Goal: Task Accomplishment & Management: Use online tool/utility

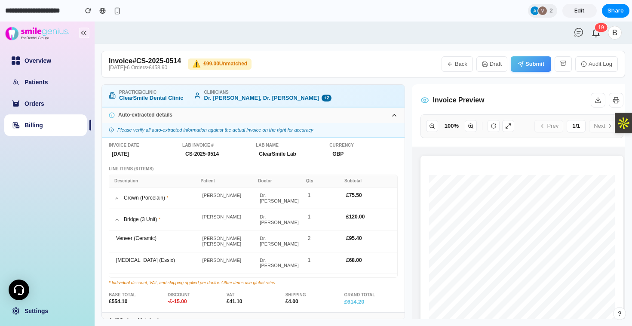
scroll to position [10, 0]
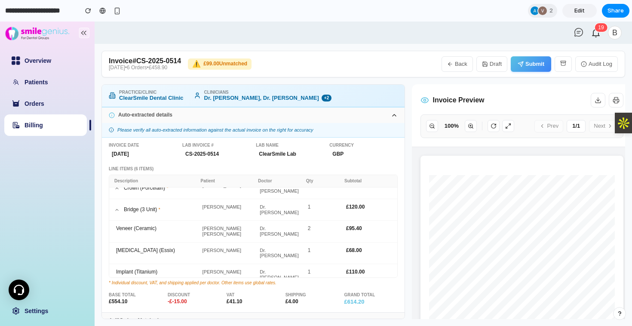
click at [452, 63] on icon "button" at bounding box center [450, 64] width 6 height 6
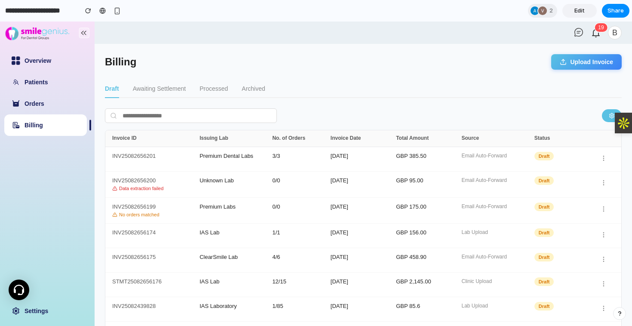
click at [574, 64] on button "Upload Invoice" at bounding box center [586, 61] width 71 height 15
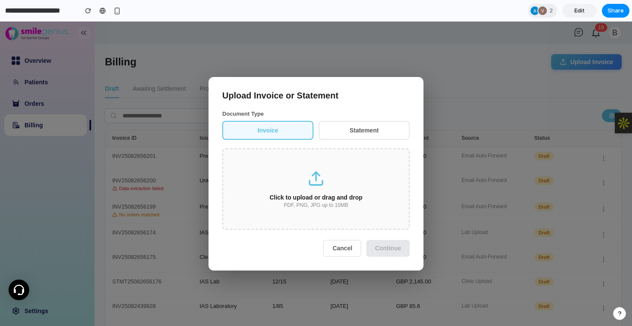
click at [368, 129] on button "Statement" at bounding box center [364, 130] width 91 height 19
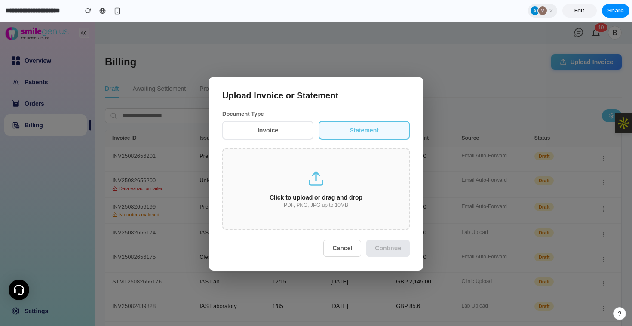
click at [316, 196] on div "Click to upload or drag and drop" at bounding box center [316, 197] width 158 height 7
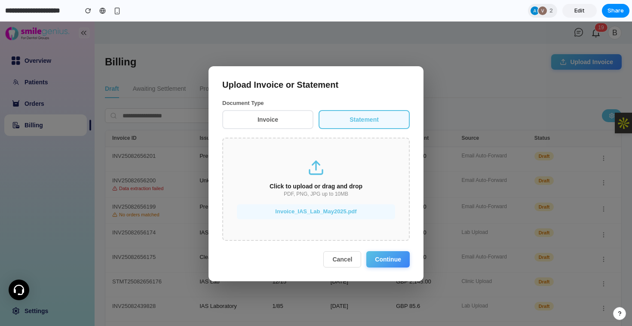
click at [394, 260] on button "Continue" at bounding box center [387, 259] width 43 height 16
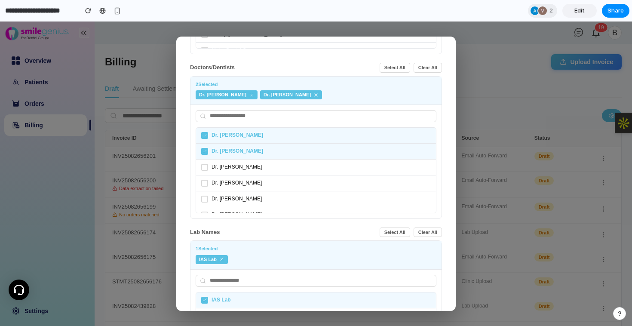
scroll to position [274, 0]
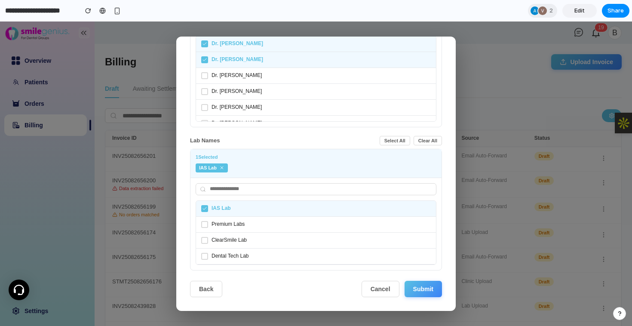
click at [426, 289] on button "Submit" at bounding box center [423, 289] width 37 height 16
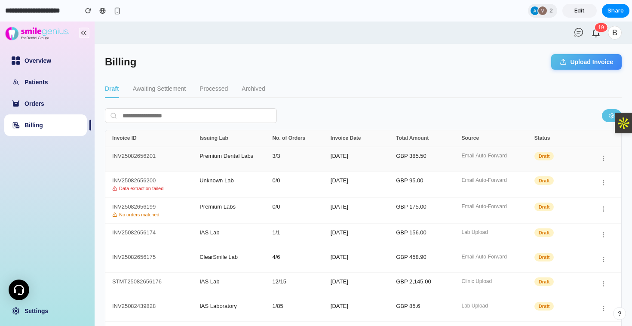
click at [150, 158] on div "INV25082656201" at bounding box center [155, 159] width 87 height 12
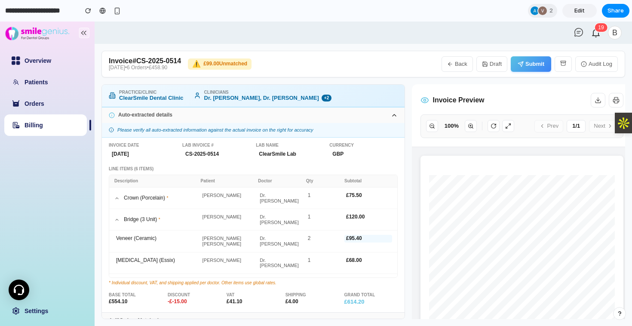
scroll to position [10, 0]
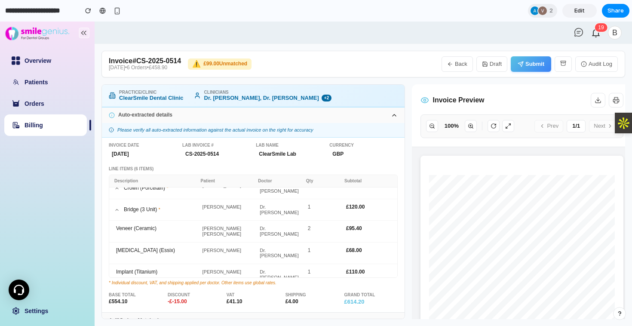
click at [117, 207] on icon at bounding box center [116, 209] width 5 height 5
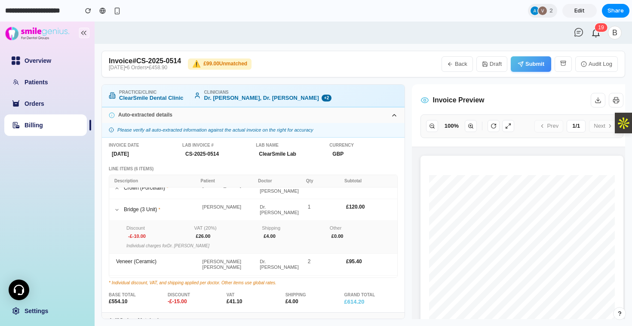
click at [117, 209] on icon at bounding box center [117, 209] width 3 height 1
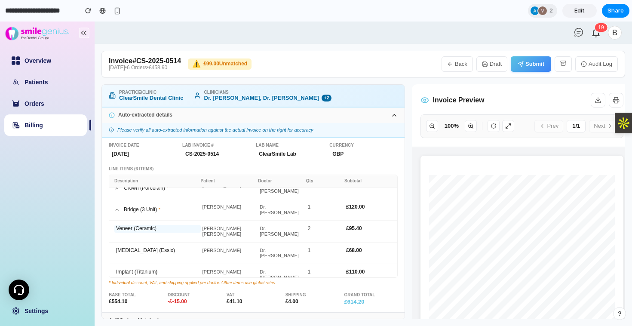
click at [120, 225] on div "Veneer (Ceramic)" at bounding box center [157, 229] width 86 height 8
click at [116, 207] on icon at bounding box center [116, 209] width 5 height 5
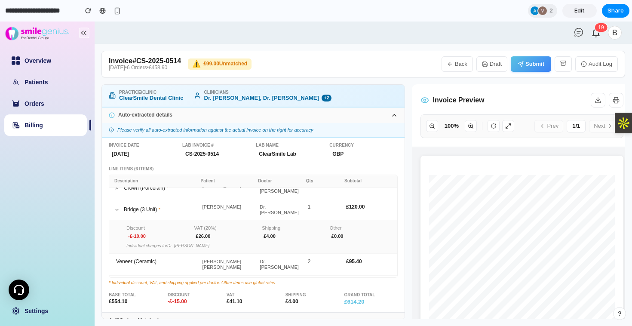
click at [116, 207] on icon at bounding box center [116, 209] width 5 height 5
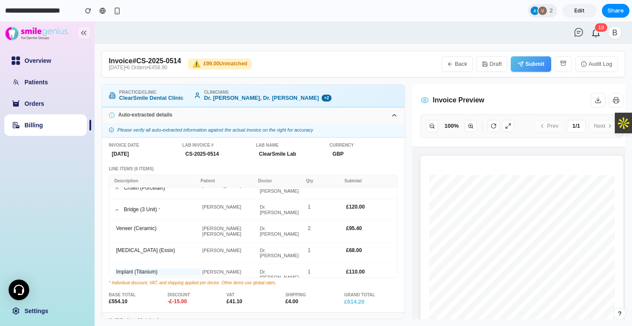
click at [131, 268] on div "Implant (Titanium)" at bounding box center [157, 272] width 86 height 8
click at [116, 207] on icon at bounding box center [116, 209] width 5 height 5
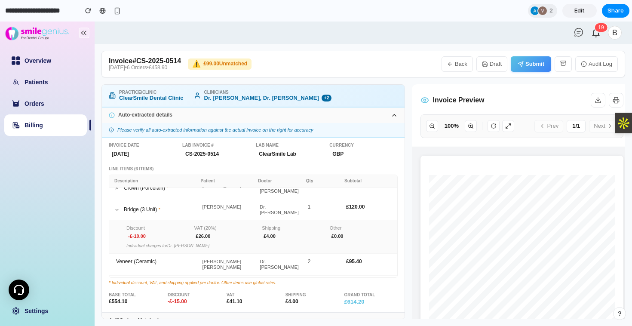
click at [116, 209] on icon at bounding box center [117, 209] width 3 height 1
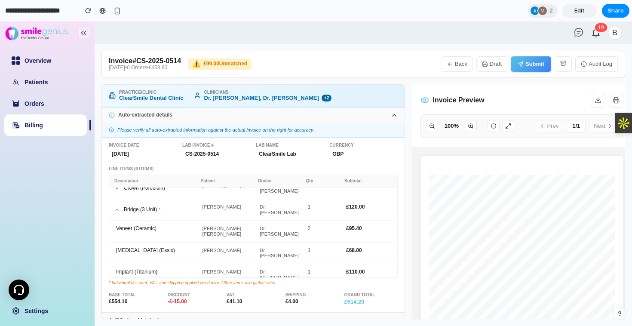
click at [529, 64] on button "Submit" at bounding box center [531, 63] width 40 height 15
click at [457, 64] on button "Back" at bounding box center [457, 63] width 31 height 15
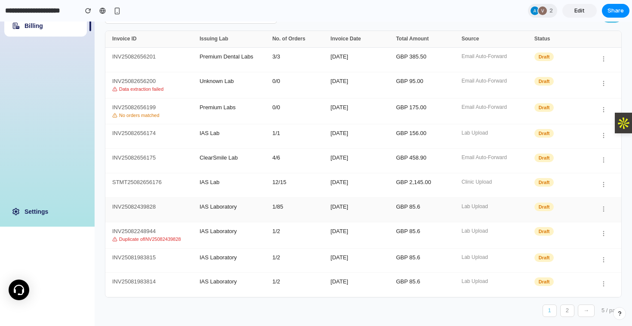
scroll to position [0, 0]
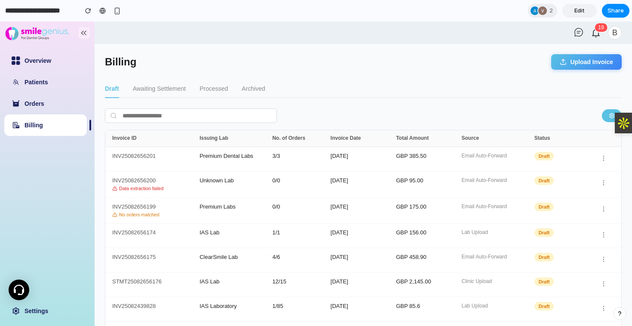
click at [158, 85] on button "Awaiting Settlement" at bounding box center [159, 89] width 53 height 18
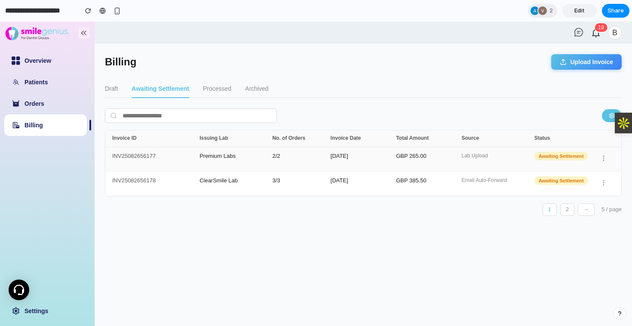
click at [152, 158] on div "INV25082656177" at bounding box center [155, 159] width 87 height 12
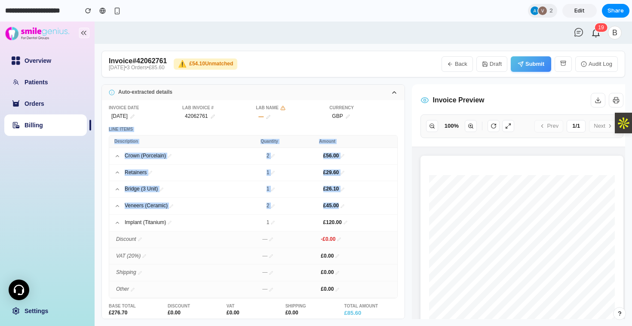
drag, startPoint x: 396, startPoint y: 202, endPoint x: 381, endPoint y: 59, distance: 143.5
click at [381, 59] on div "Invoice # 42062761 30-April-2025 • 3 Orders • £85.60 ⚠️ £54.10 Unmatched Back D…" at bounding box center [363, 185] width 524 height 268
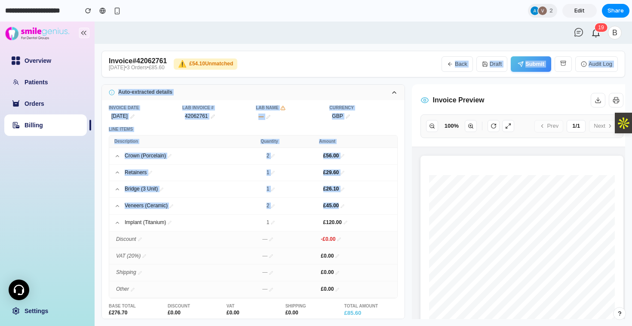
click at [456, 57] on button "Back" at bounding box center [457, 63] width 31 height 15
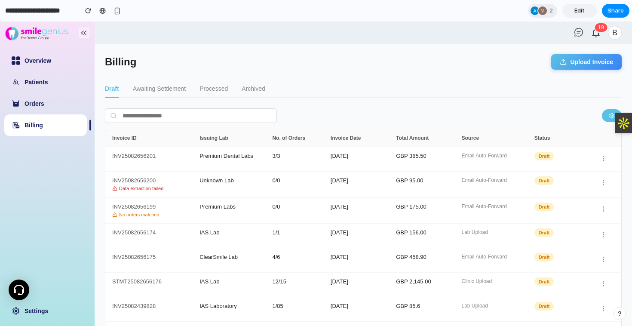
click at [160, 88] on button "Awaiting Settlement" at bounding box center [159, 89] width 53 height 18
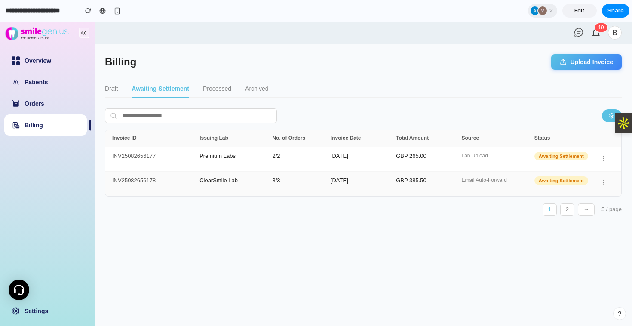
click at [145, 181] on div "INV25082656178" at bounding box center [155, 184] width 87 height 12
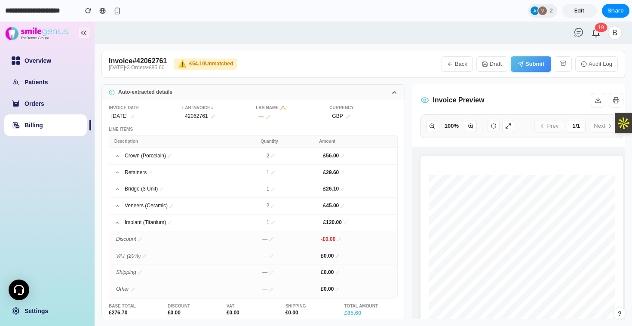
click at [118, 157] on icon at bounding box center [117, 156] width 6 height 6
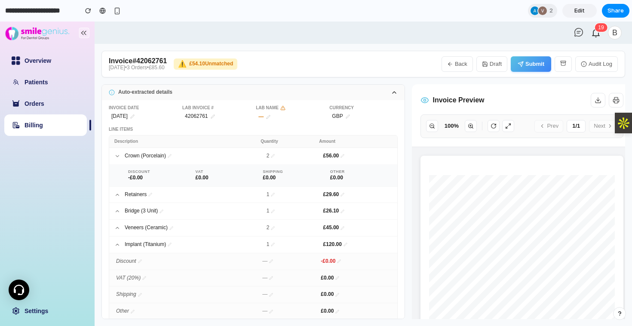
click at [118, 157] on icon at bounding box center [117, 156] width 6 height 6
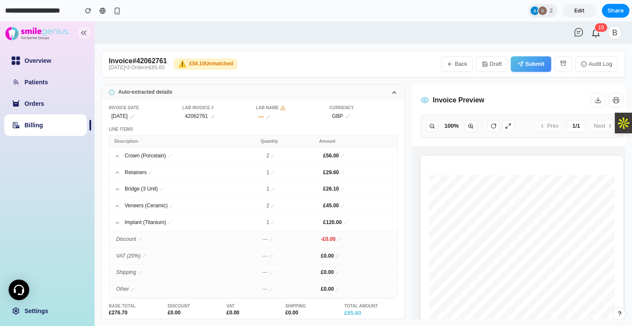
click at [117, 172] on icon at bounding box center [117, 173] width 3 height 2
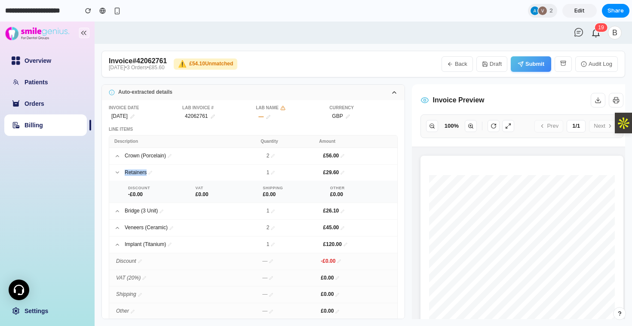
click at [117, 172] on icon at bounding box center [117, 173] width 3 height 2
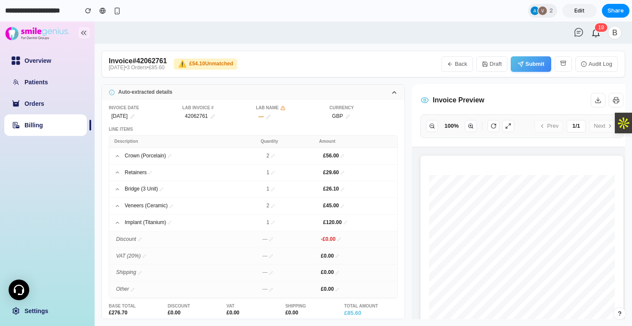
click at [118, 187] on icon at bounding box center [117, 189] width 6 height 6
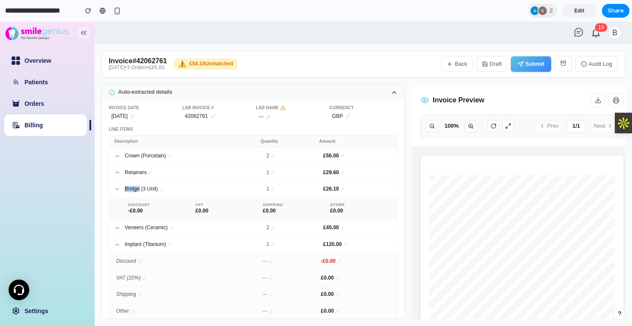
click at [118, 187] on icon at bounding box center [117, 189] width 6 height 6
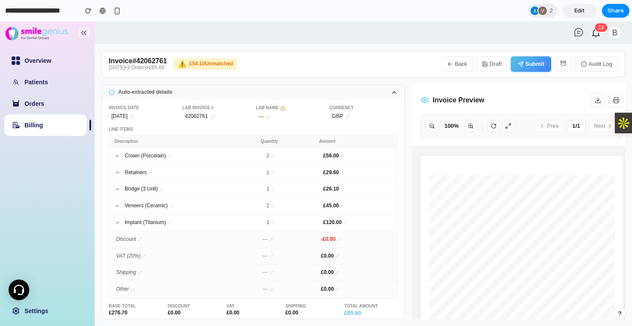
click at [117, 207] on icon at bounding box center [117, 206] width 6 height 6
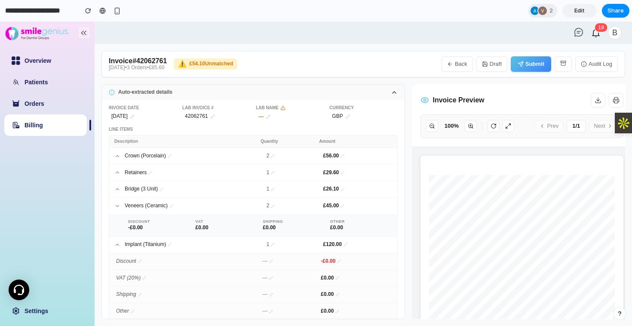
click at [117, 207] on icon at bounding box center [117, 206] width 6 height 6
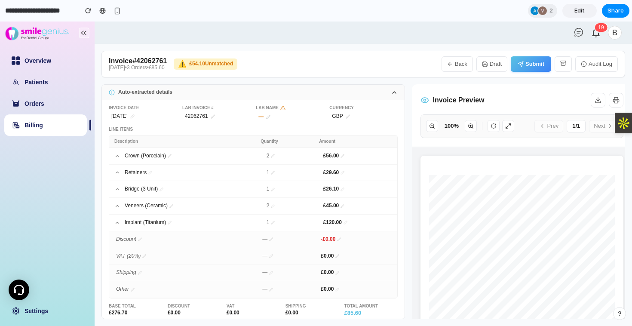
click at [470, 125] on icon at bounding box center [471, 126] width 6 height 6
click at [432, 126] on icon at bounding box center [432, 126] width 6 height 6
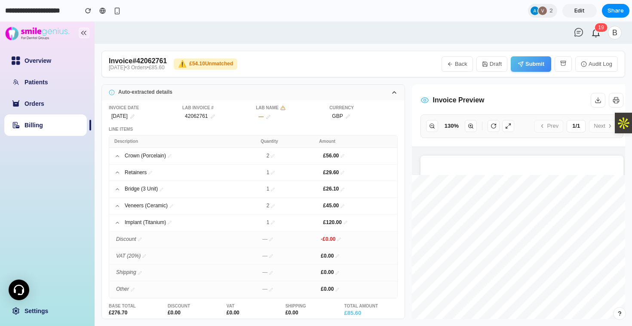
click at [432, 126] on icon at bounding box center [432, 126] width 6 height 6
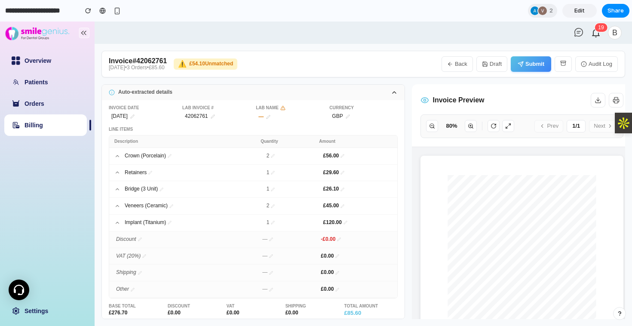
click at [432, 126] on icon at bounding box center [432, 126] width 6 height 6
click at [491, 66] on button "Draft" at bounding box center [491, 63] width 31 height 15
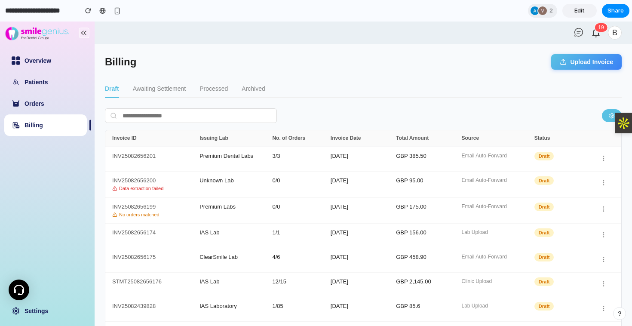
click at [166, 89] on button "Awaiting Settlement" at bounding box center [159, 89] width 53 height 18
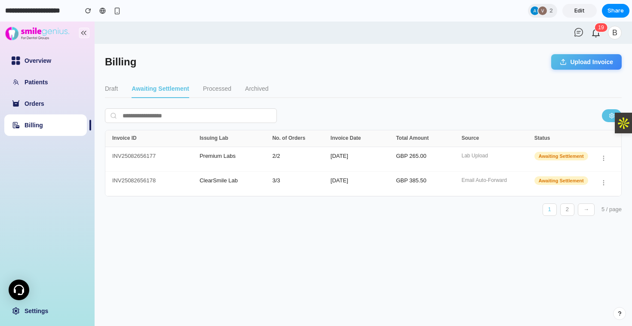
click at [108, 86] on button "Draft" at bounding box center [111, 89] width 13 height 18
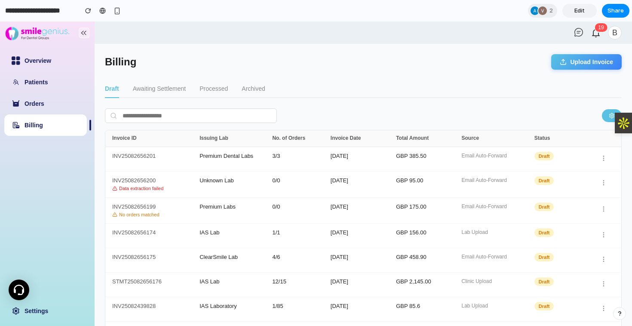
click at [575, 57] on button "Upload Invoice" at bounding box center [586, 61] width 71 height 15
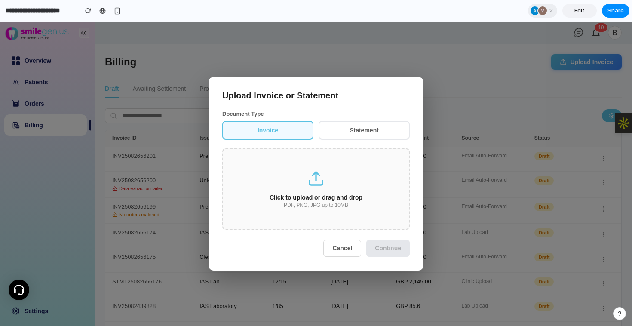
click at [310, 196] on div "Click to upload or drag and drop" at bounding box center [316, 197] width 158 height 7
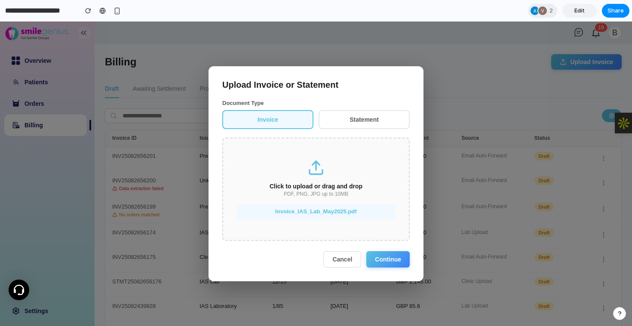
click at [386, 258] on button "Continue" at bounding box center [387, 259] width 43 height 16
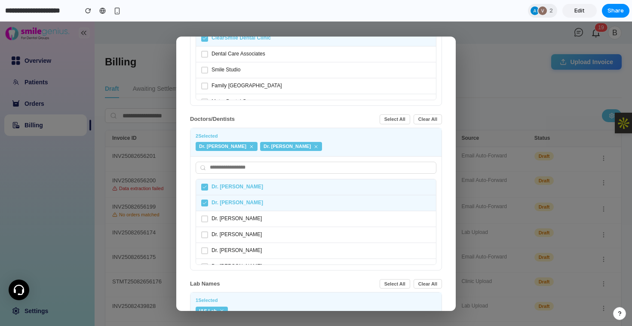
scroll to position [274, 0]
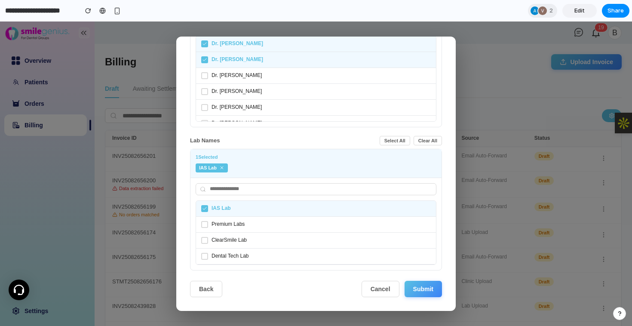
click at [422, 289] on button "Submit" at bounding box center [423, 289] width 37 height 16
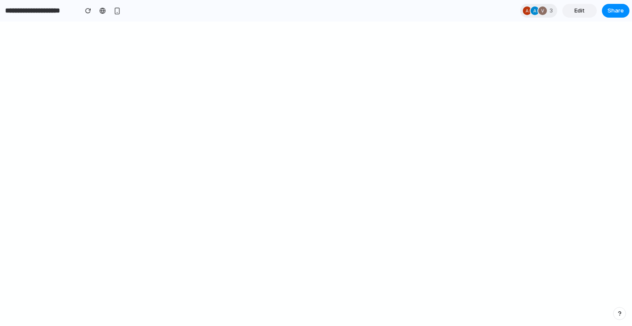
select select "**"
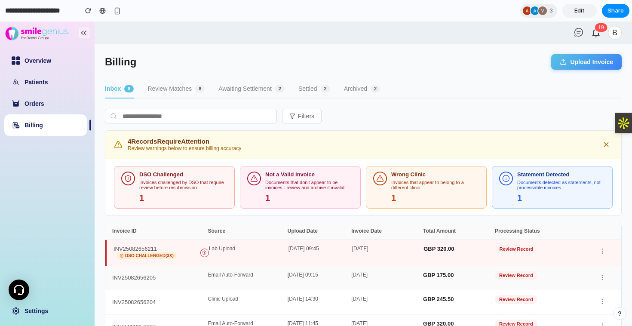
click at [227, 276] on div "Email Auto-Forward" at bounding box center [248, 278] width 80 height 12
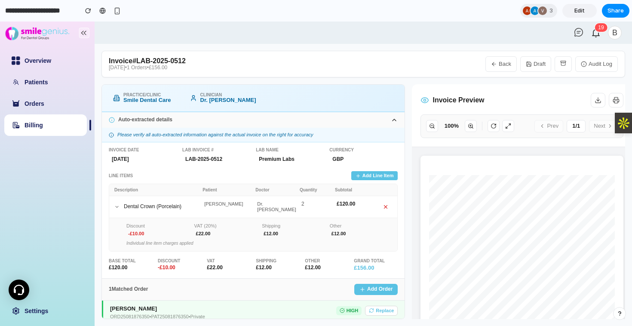
scroll to position [62, 0]
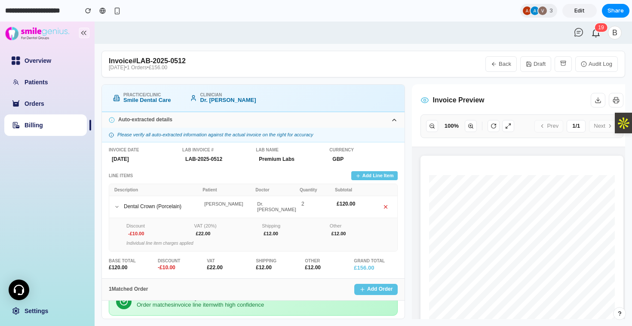
click at [499, 64] on button "Back" at bounding box center [500, 63] width 31 height 15
select select "**"
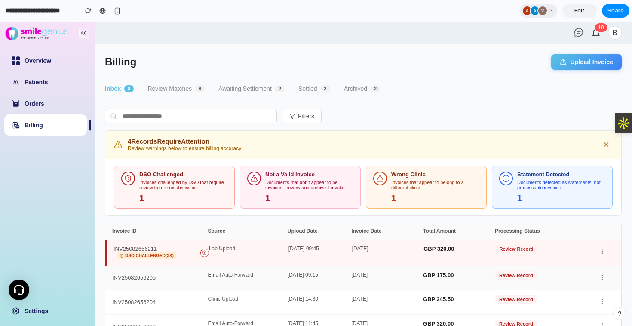
click at [139, 276] on div "INV25082656205" at bounding box center [133, 278] width 43 height 6
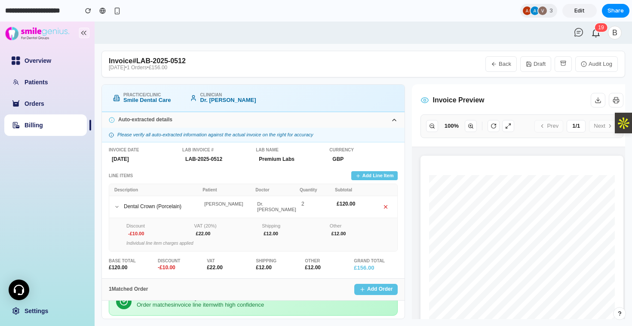
scroll to position [0, 0]
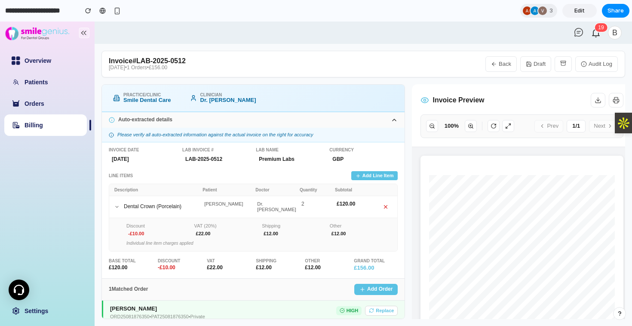
click at [500, 63] on button "Back" at bounding box center [500, 63] width 31 height 15
select select "**"
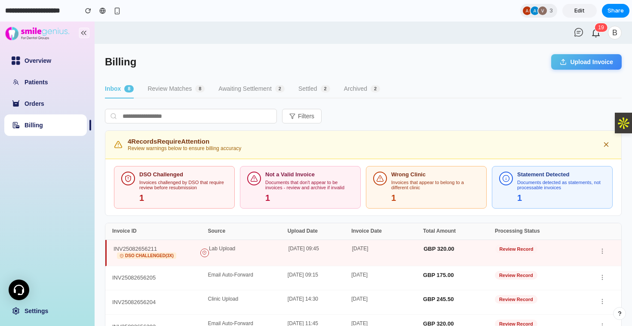
click at [164, 88] on button "Review Matches 8" at bounding box center [175, 89] width 57 height 18
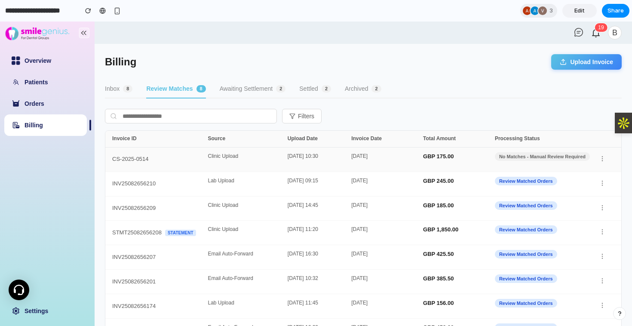
click at [143, 157] on div "CS-2025-0514" at bounding box center [130, 159] width 37 height 6
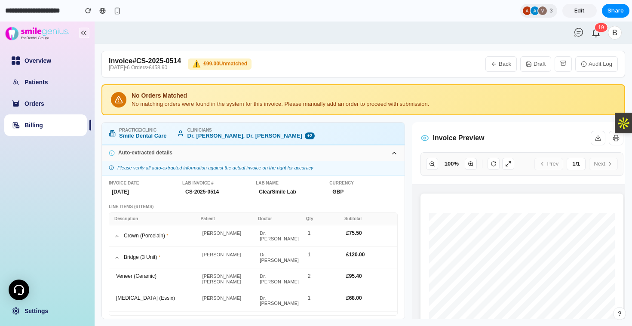
scroll to position [10, 0]
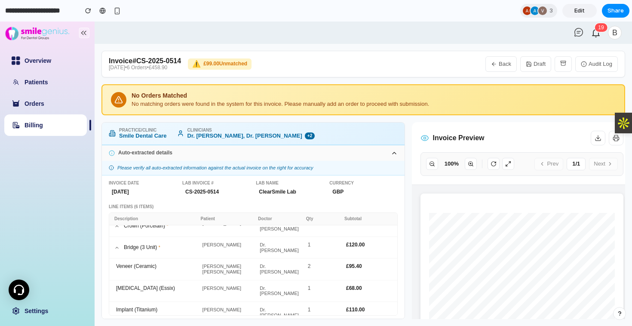
click at [502, 62] on button "Back" at bounding box center [500, 63] width 31 height 15
select select "**"
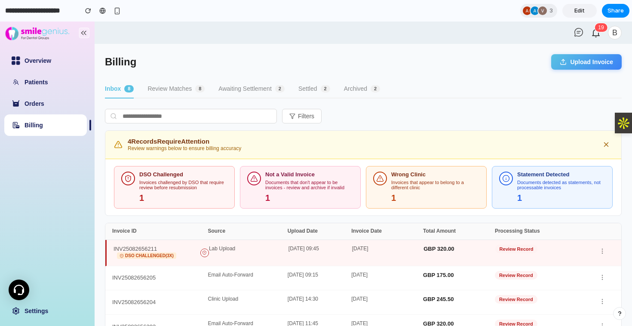
click at [171, 92] on button "Review Matches 8" at bounding box center [175, 89] width 57 height 18
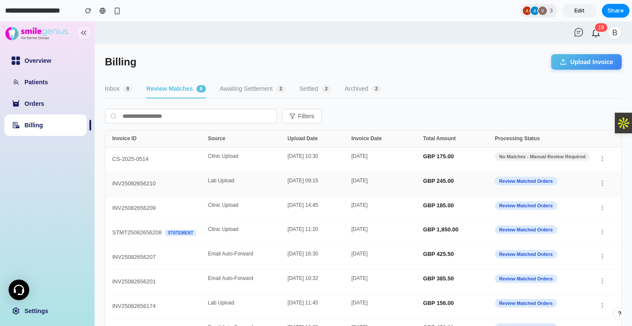
click at [135, 181] on div "INV25082656210" at bounding box center [133, 184] width 43 height 6
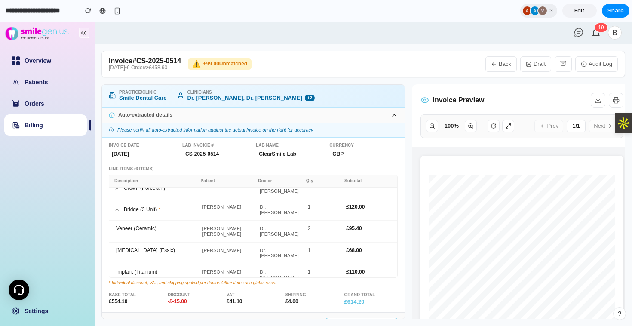
scroll to position [0, 0]
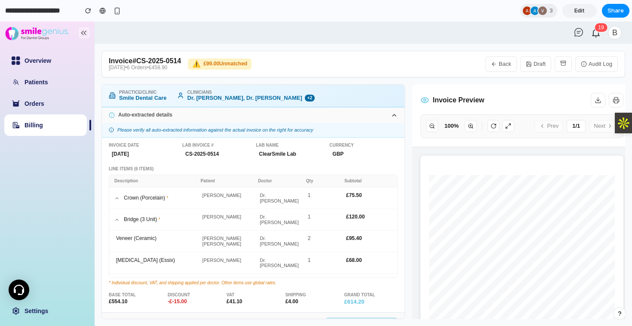
click at [500, 64] on button "Back" at bounding box center [500, 63] width 31 height 15
select select "**"
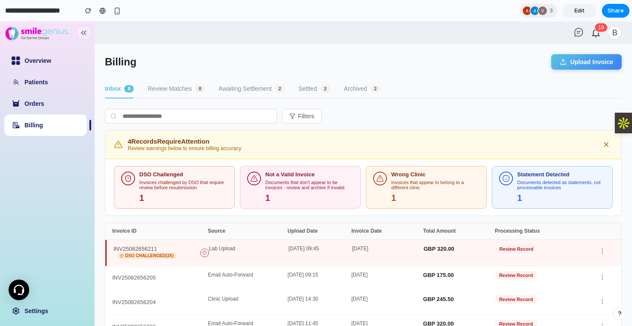
click at [244, 89] on button "Awaiting Settlement 2" at bounding box center [251, 89] width 66 height 18
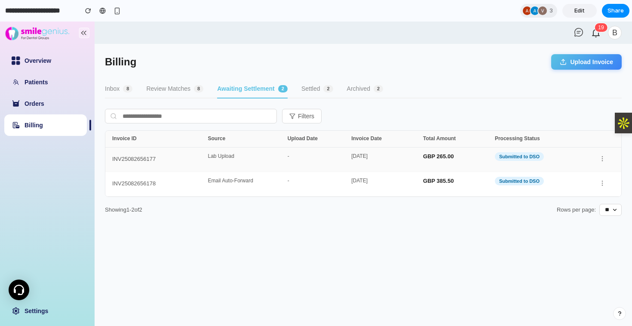
click at [145, 160] on div "INV25082656177" at bounding box center [133, 159] width 43 height 6
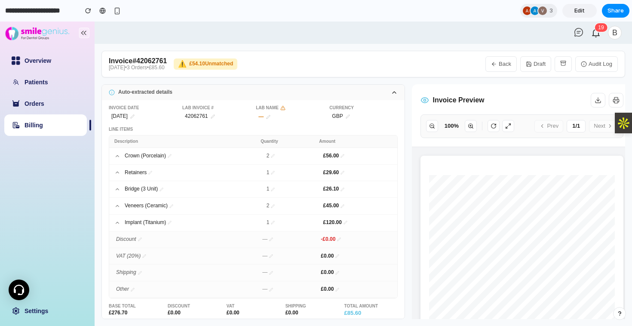
click at [496, 64] on icon "button" at bounding box center [494, 64] width 6 height 6
select select "**"
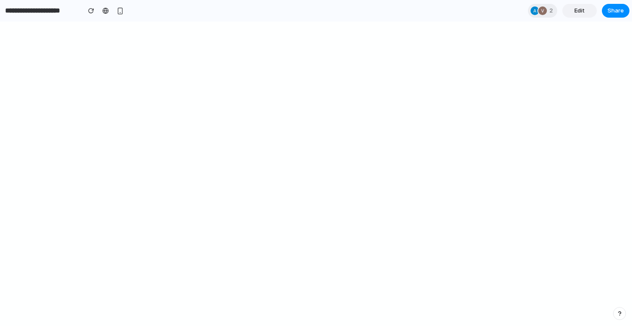
select select "**"
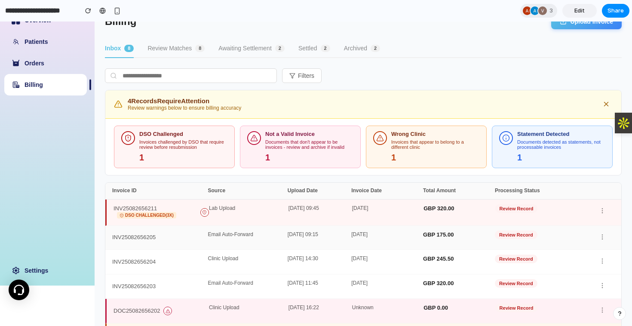
scroll to position [43, 0]
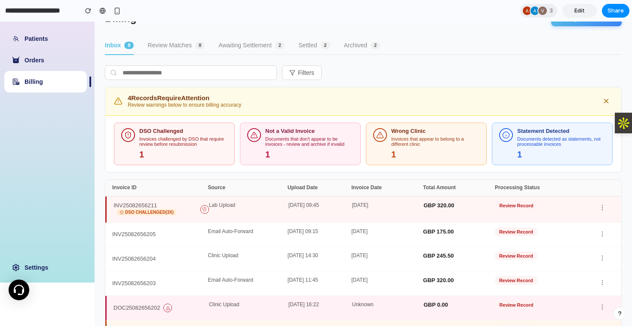
click at [178, 46] on button "Review Matches 8" at bounding box center [175, 46] width 57 height 18
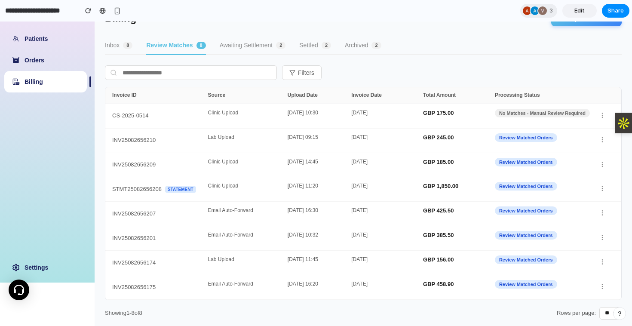
click at [111, 44] on button "Inbox 8" at bounding box center [119, 46] width 28 height 18
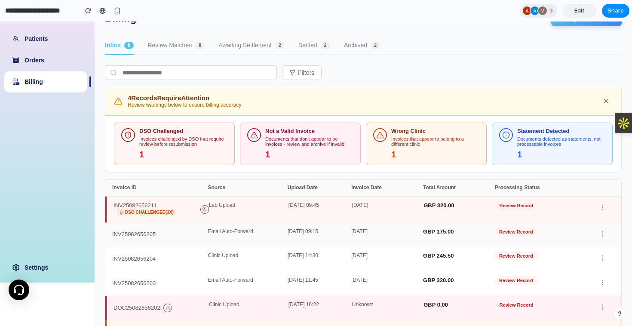
click at [130, 237] on div "INV25082656205" at bounding box center [133, 234] width 43 height 6
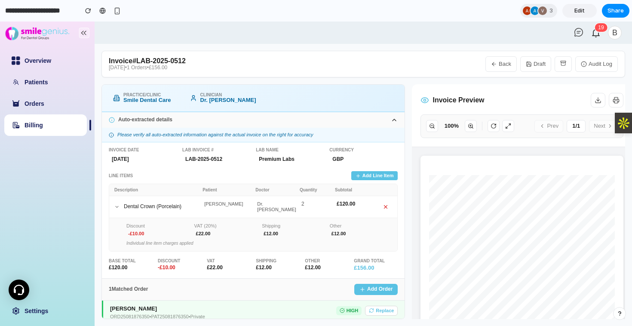
click at [498, 63] on button "Back" at bounding box center [500, 63] width 31 height 15
select select "**"
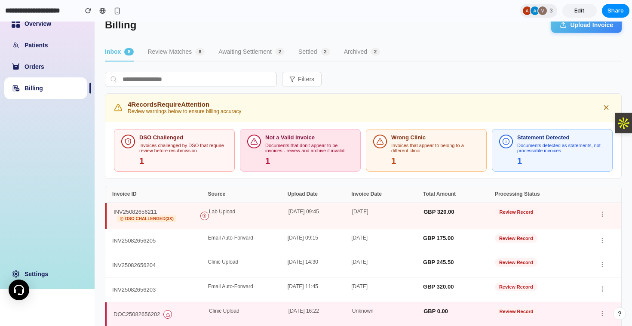
scroll to position [44, 0]
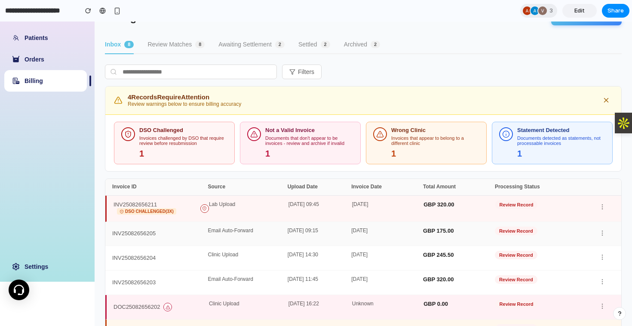
click at [132, 232] on div "INV25082656205" at bounding box center [133, 233] width 43 height 6
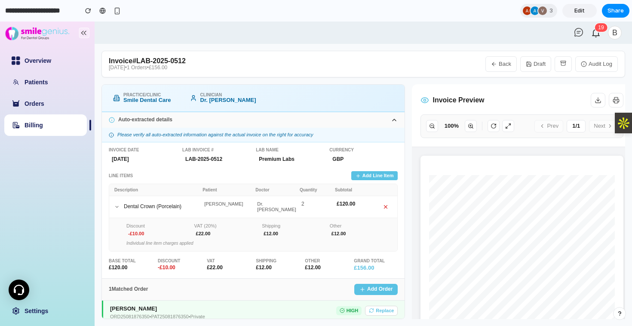
click at [117, 204] on icon at bounding box center [116, 206] width 5 height 5
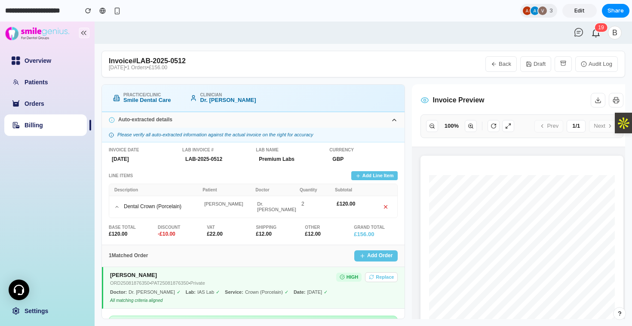
click at [500, 63] on button "Back" at bounding box center [500, 63] width 31 height 15
select select "**"
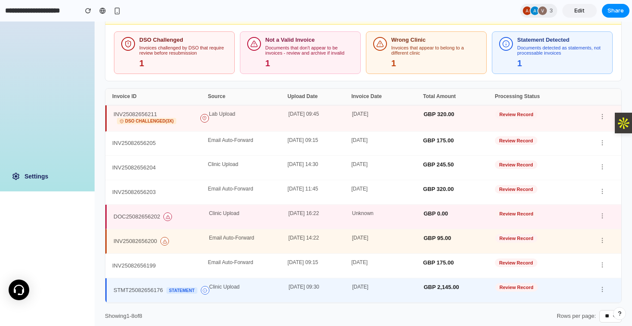
scroll to position [140, 0]
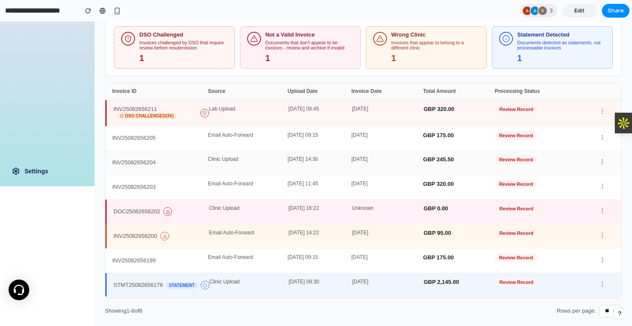
click at [150, 162] on div "INV25082656204" at bounding box center [133, 163] width 43 height 6
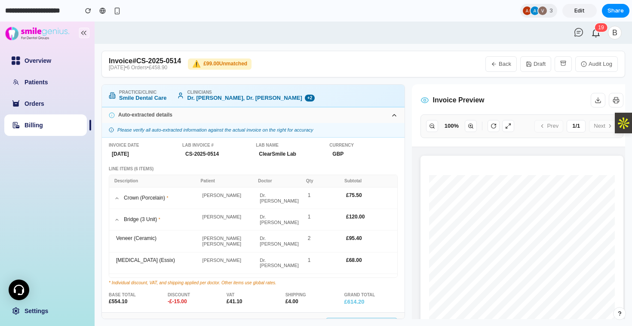
scroll to position [10, 0]
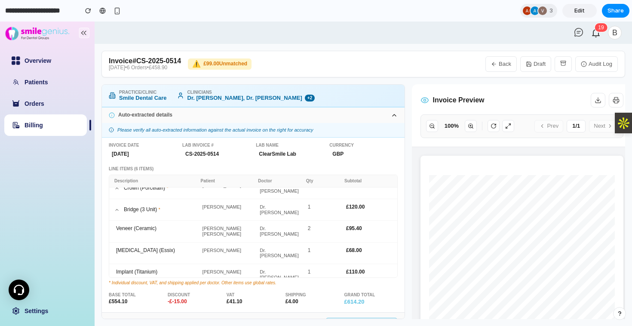
click at [500, 66] on button "Back" at bounding box center [500, 63] width 31 height 15
select select "**"
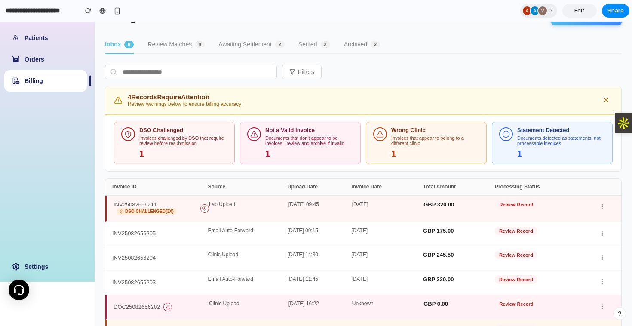
scroll to position [50, 0]
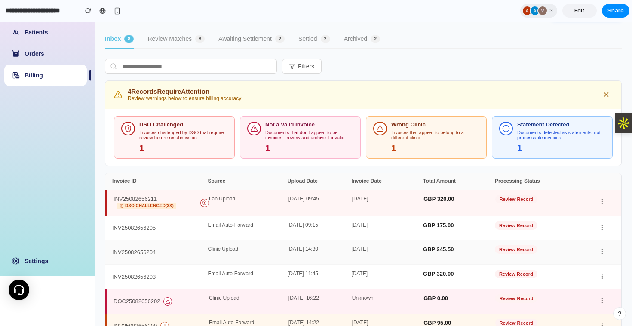
click at [165, 251] on div "INV25082656204" at bounding box center [159, 252] width 95 height 12
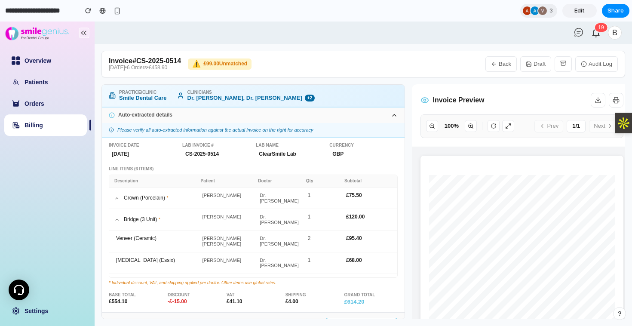
scroll to position [0, 0]
click at [499, 65] on button "Back" at bounding box center [500, 63] width 31 height 15
select select "**"
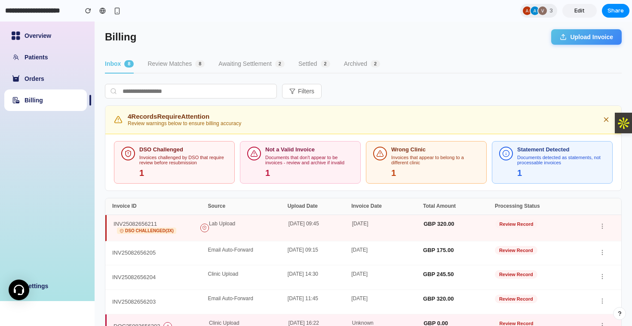
scroll to position [42, 0]
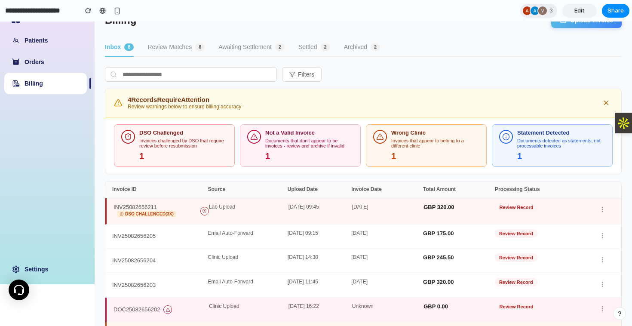
click at [168, 75] on input "text" at bounding box center [191, 74] width 172 height 15
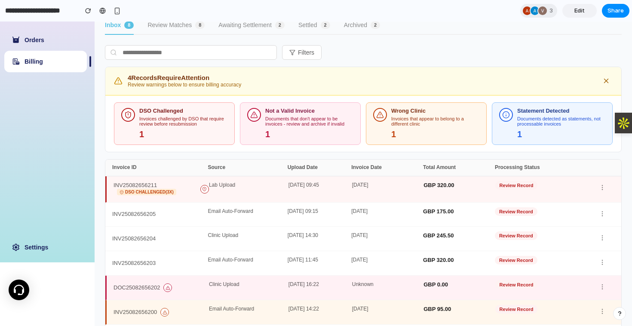
scroll to position [70, 0]
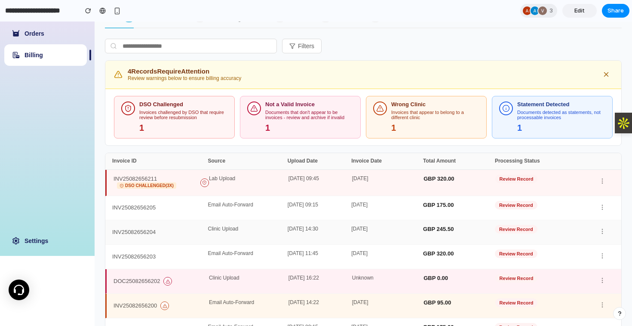
click at [132, 230] on div "INV25082656204" at bounding box center [133, 232] width 43 height 6
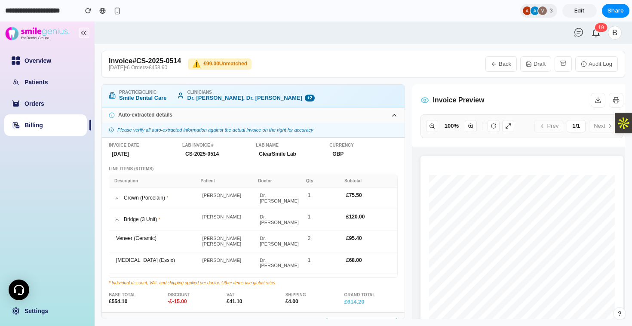
scroll to position [10, 0]
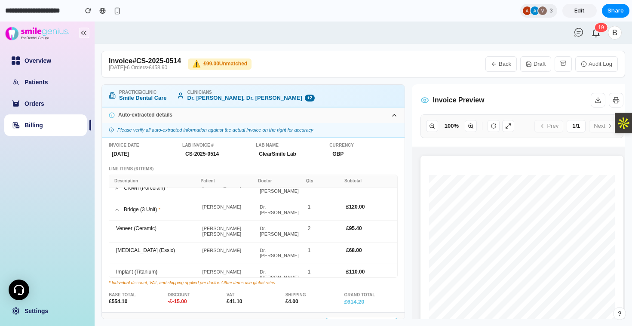
click at [500, 66] on button "Back" at bounding box center [500, 63] width 31 height 15
select select "**"
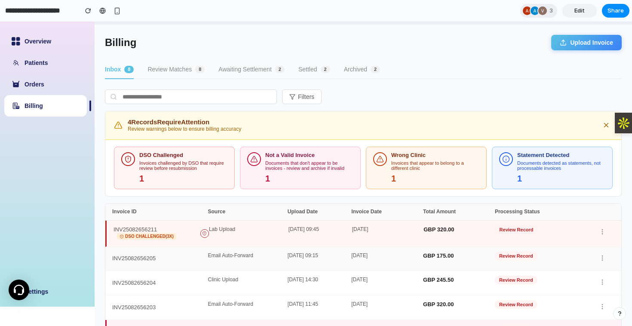
scroll to position [35, 0]
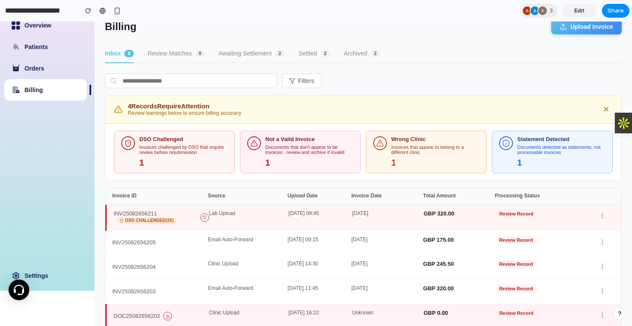
click at [166, 54] on button "Review Matches 8" at bounding box center [175, 54] width 57 height 18
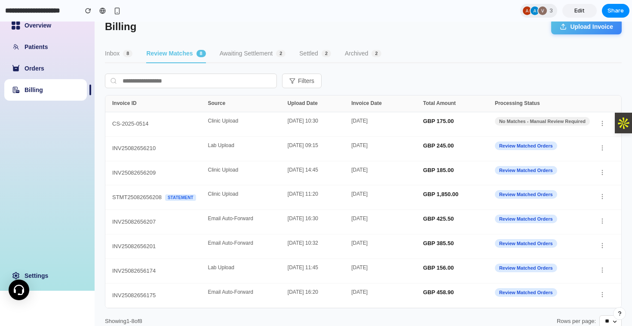
click at [117, 50] on button "Inbox 8" at bounding box center [119, 54] width 28 height 18
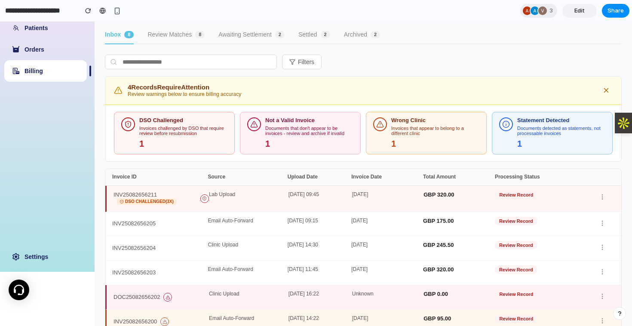
scroll to position [61, 0]
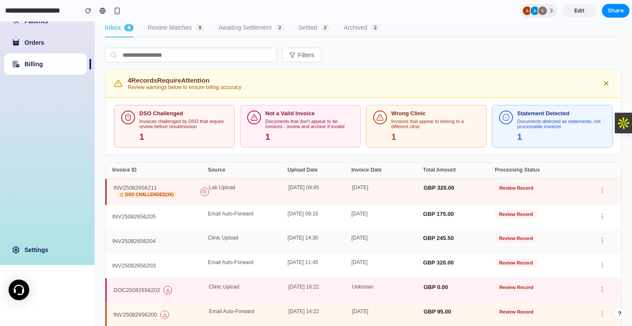
click at [155, 240] on div "INV25082656204" at bounding box center [133, 241] width 43 height 6
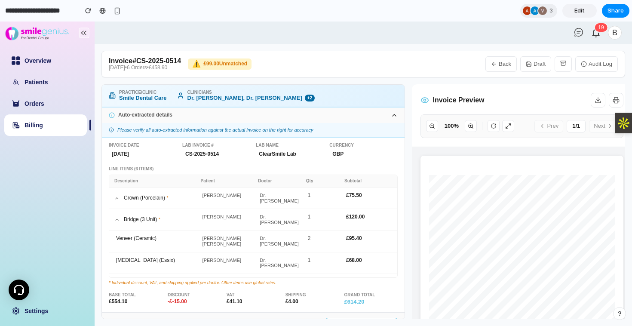
scroll to position [10, 0]
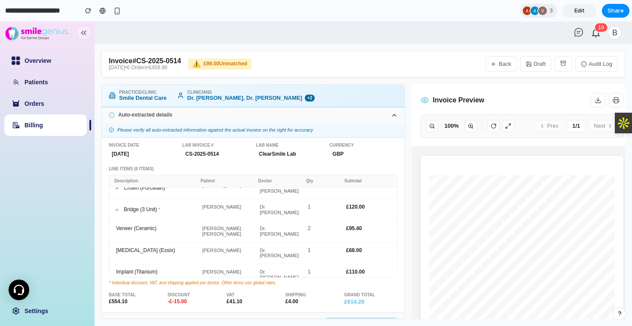
click at [494, 64] on icon "button" at bounding box center [493, 64] width 3 height 0
select select "**"
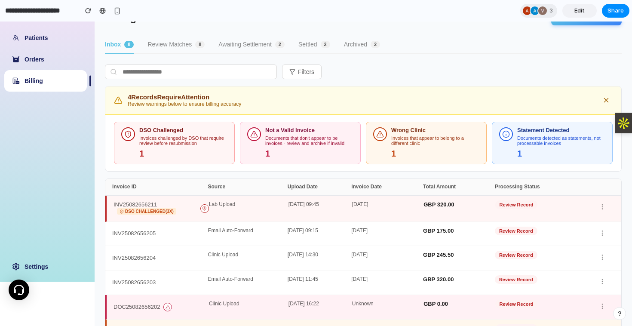
scroll to position [54, 0]
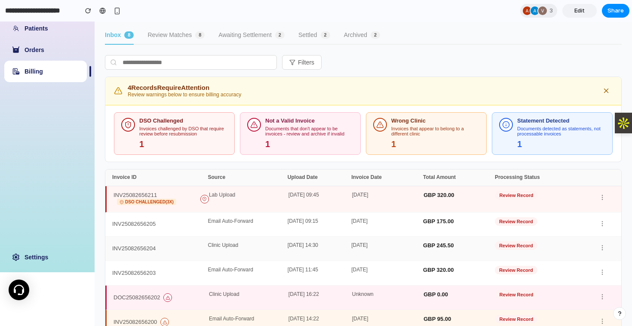
click at [135, 254] on div "INV25082656204" at bounding box center [159, 249] width 95 height 12
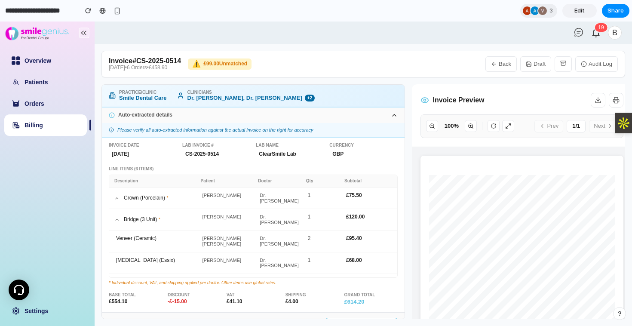
scroll to position [10, 0]
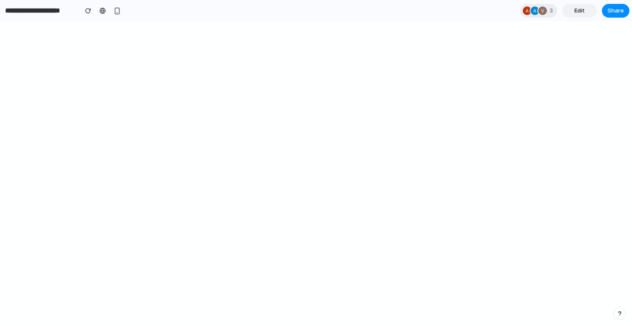
select select "**"
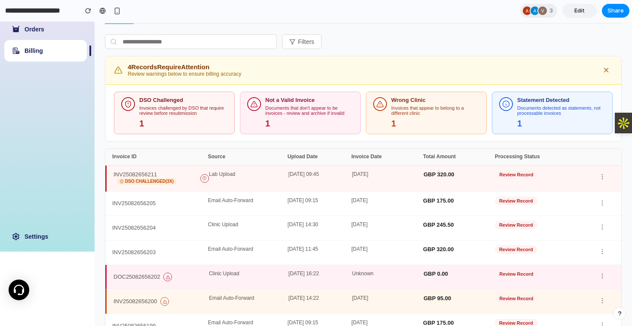
scroll to position [85, 0]
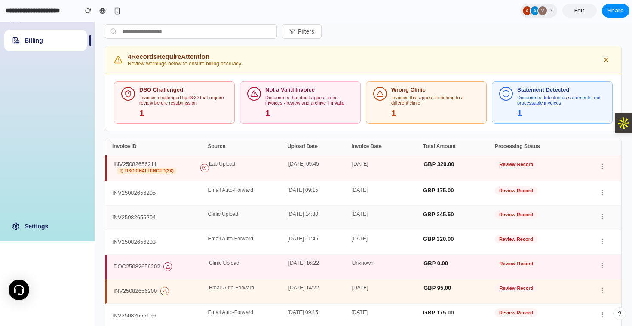
click at [143, 217] on div "INV25082656204" at bounding box center [133, 218] width 43 height 6
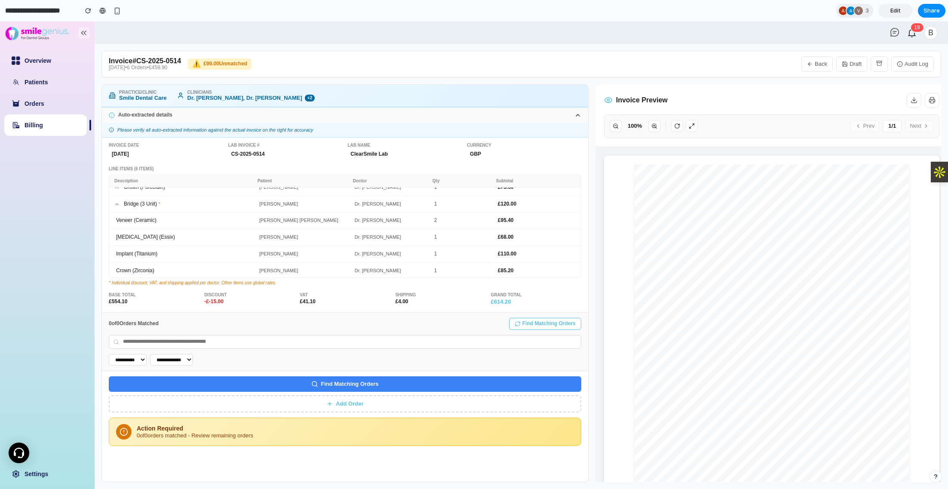
scroll to position [8, 0]
click at [375, 325] on button "Find Matching Orders" at bounding box center [345, 383] width 473 height 15
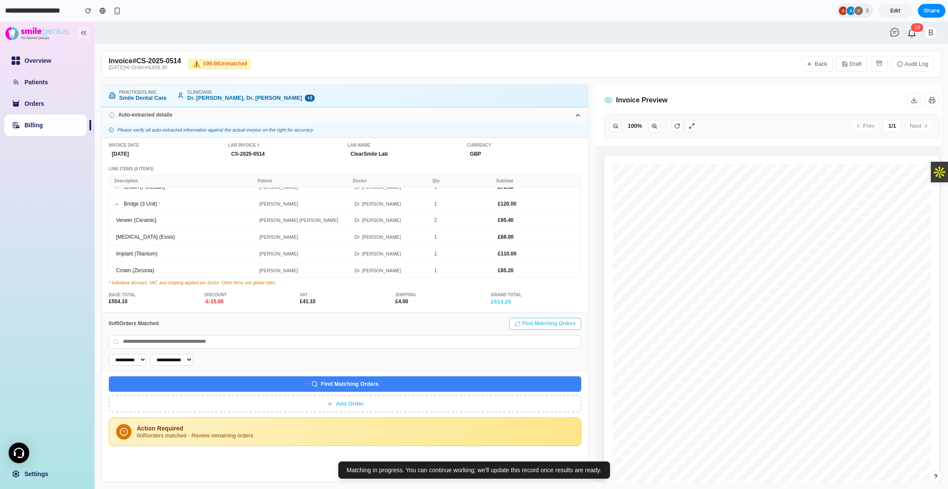
click at [632, 64] on button "Back" at bounding box center [816, 63] width 31 height 15
select select "**"
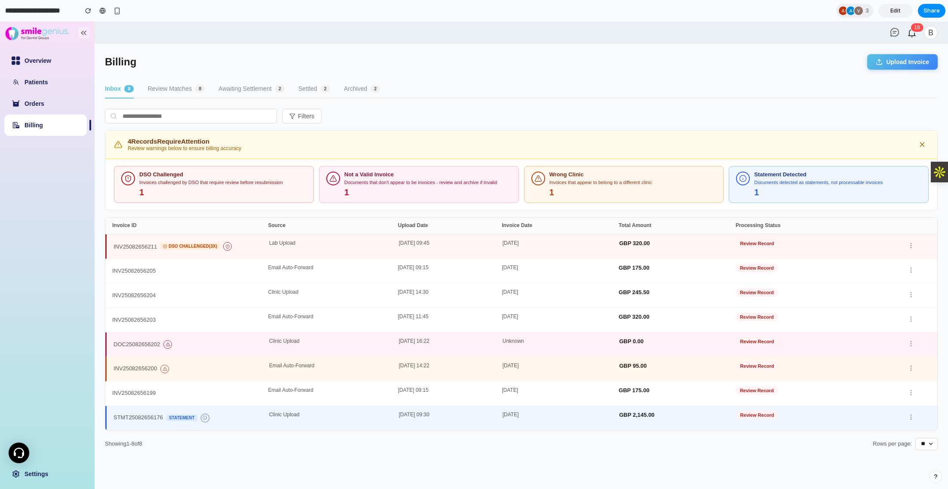
click at [176, 89] on button "Review Matches 8" at bounding box center [175, 89] width 57 height 18
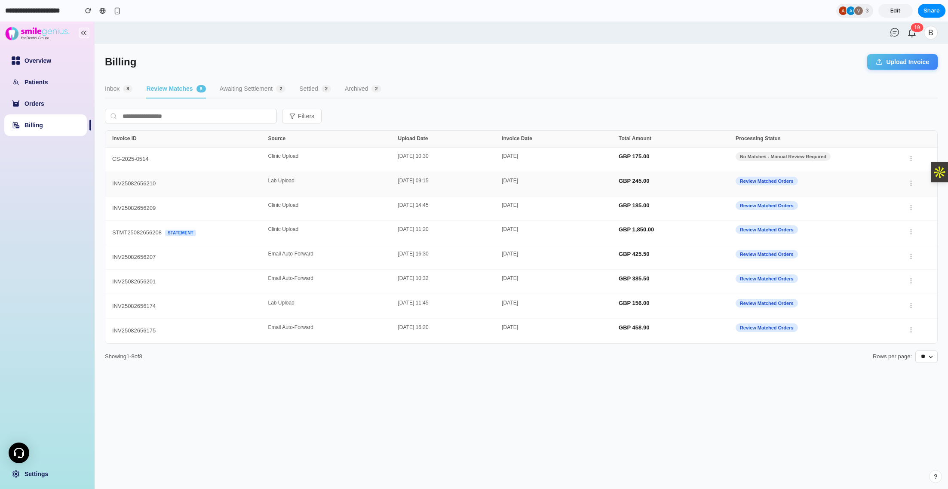
click at [127, 184] on div "INV25082656210" at bounding box center [133, 184] width 43 height 6
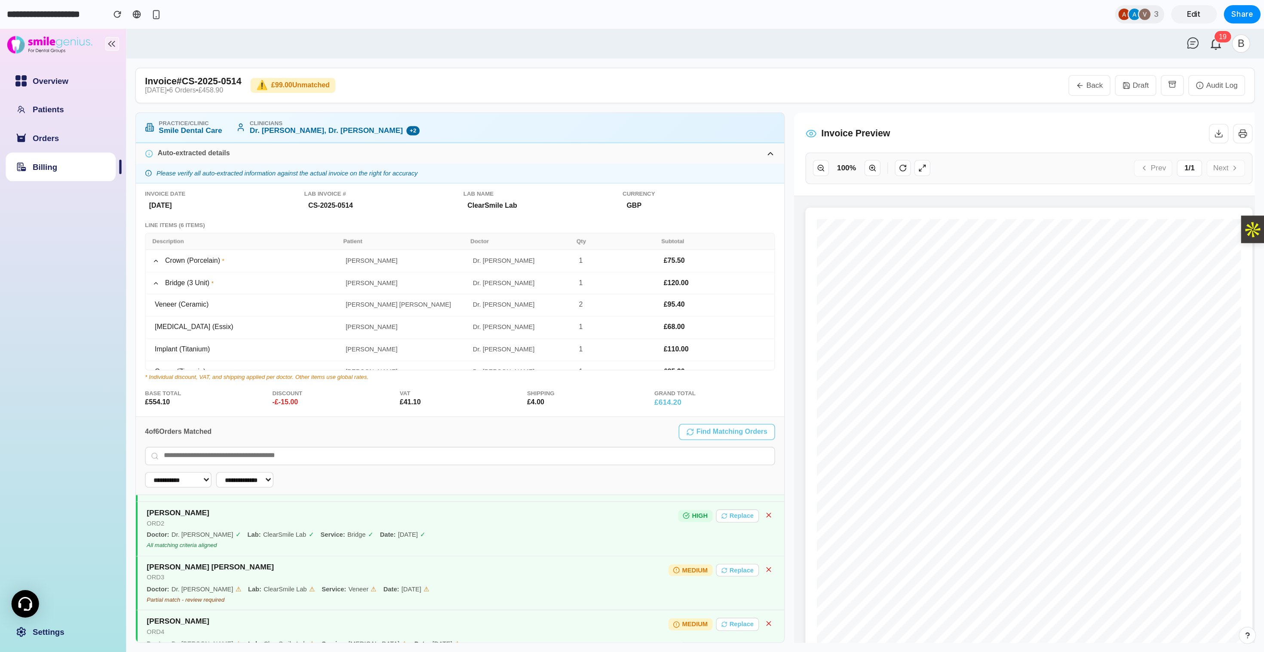
scroll to position [0, 0]
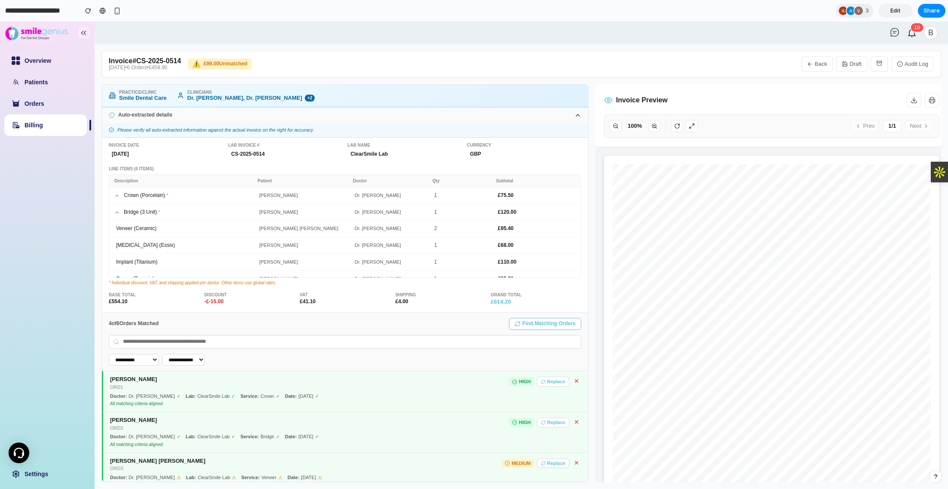
click at [632, 60] on button "Back" at bounding box center [816, 63] width 31 height 15
select select "**"
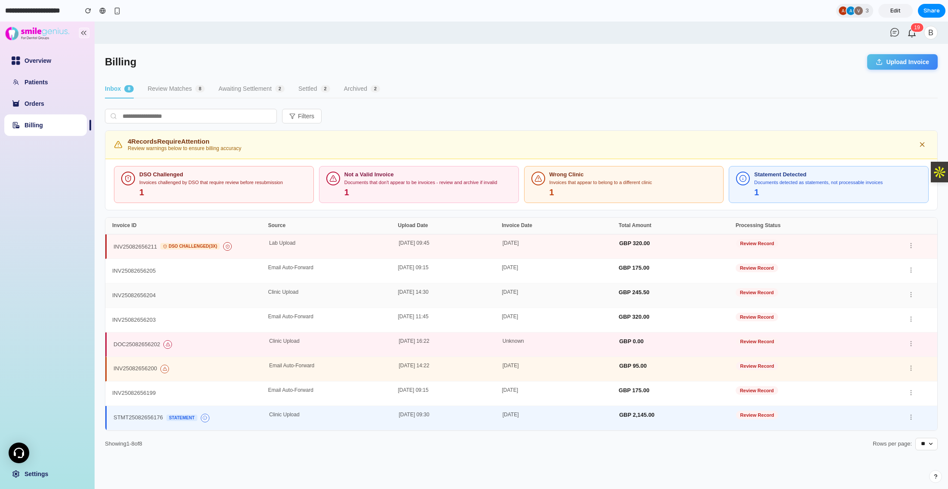
click at [129, 289] on div "INV25082656204" at bounding box center [190, 295] width 156 height 12
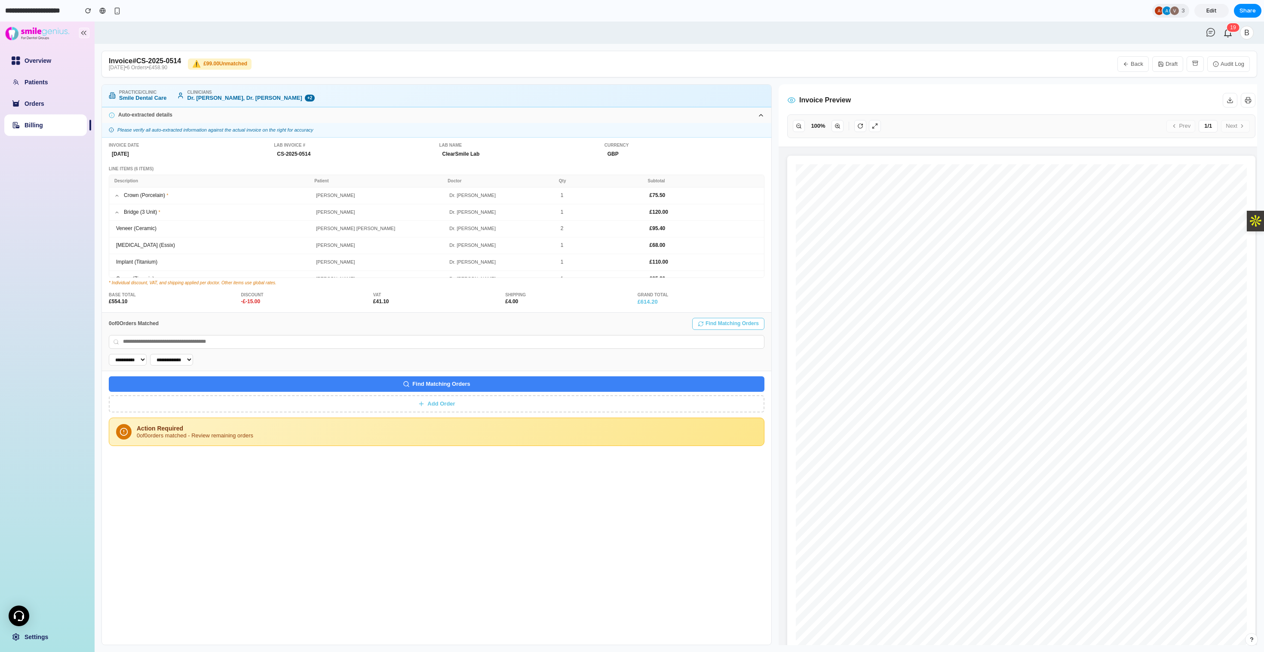
click at [632, 58] on button "Back" at bounding box center [1132, 63] width 31 height 15
select select "**"
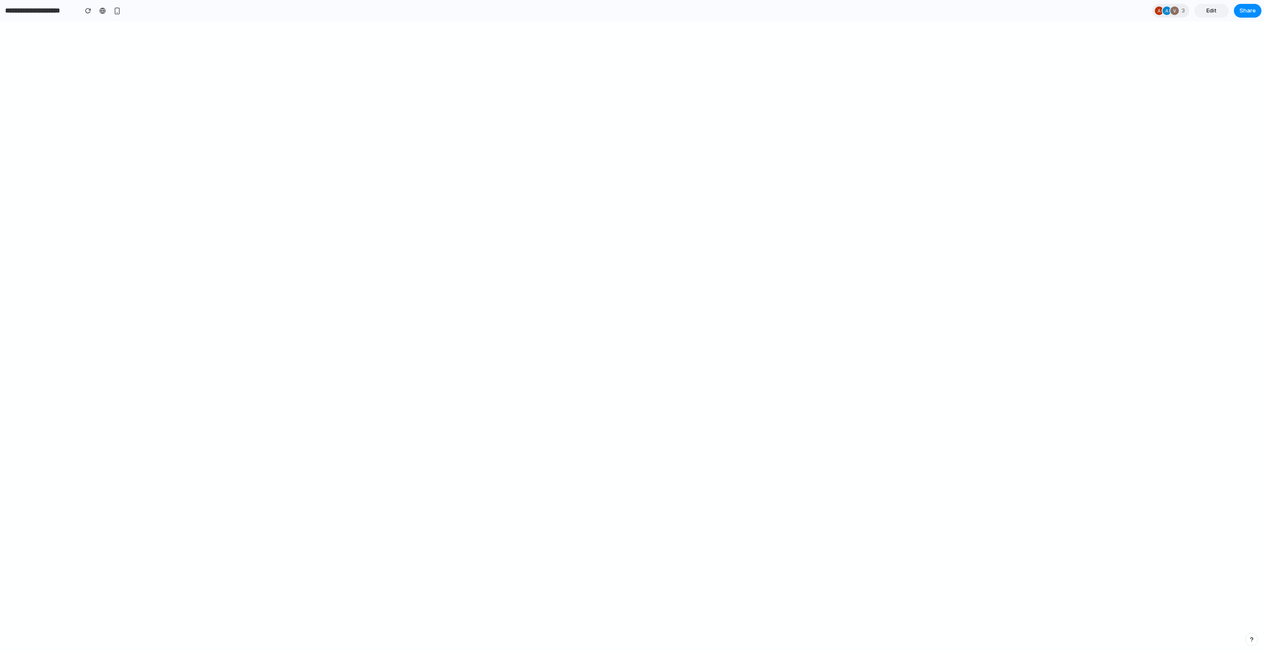
select select "**"
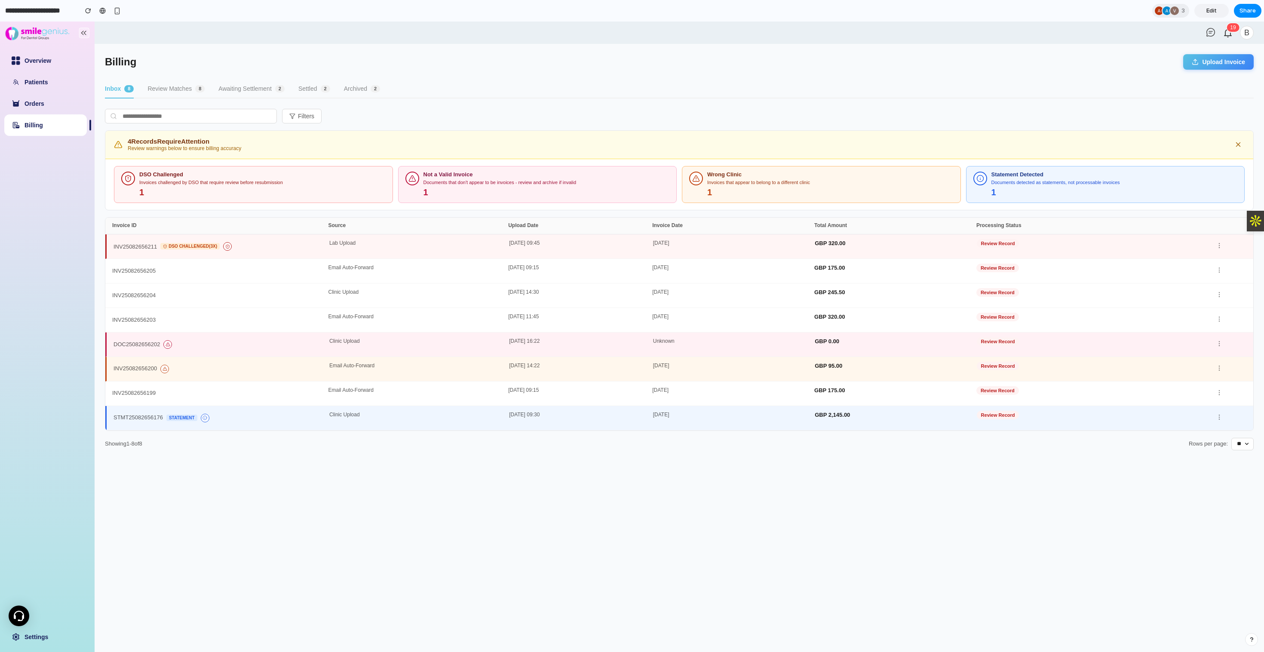
click at [175, 88] on button "Review Matches 8" at bounding box center [175, 89] width 57 height 18
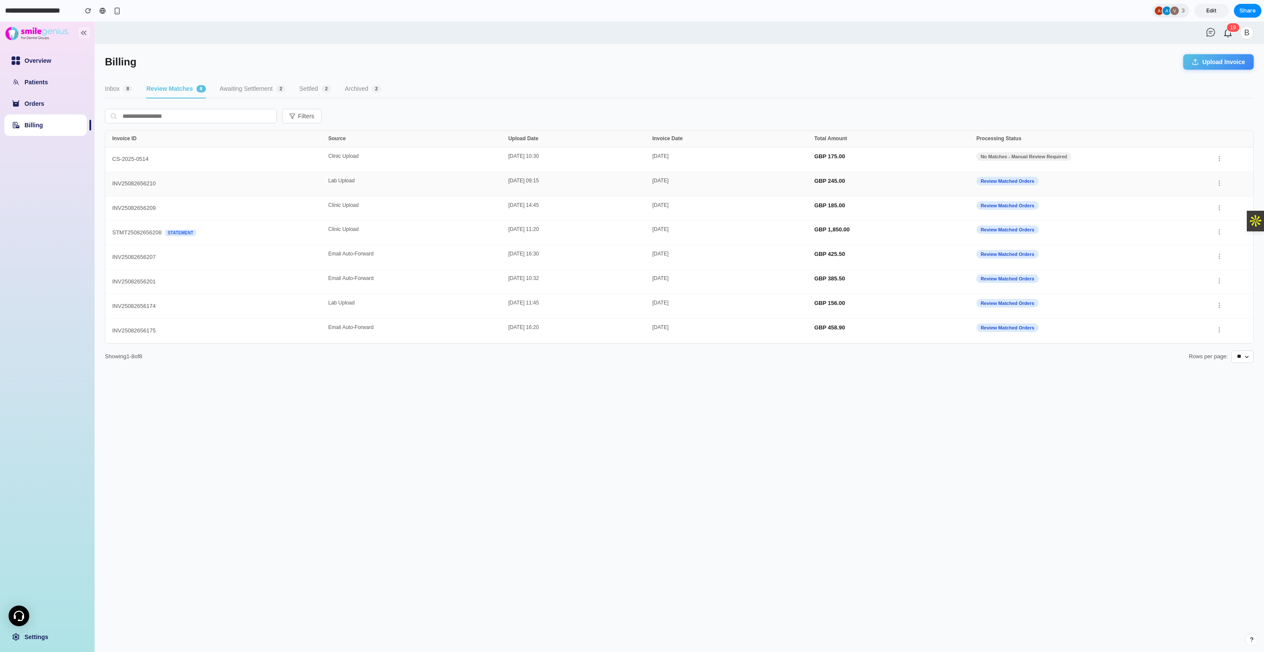
click at [136, 184] on div "INV25082656210" at bounding box center [133, 184] width 43 height 6
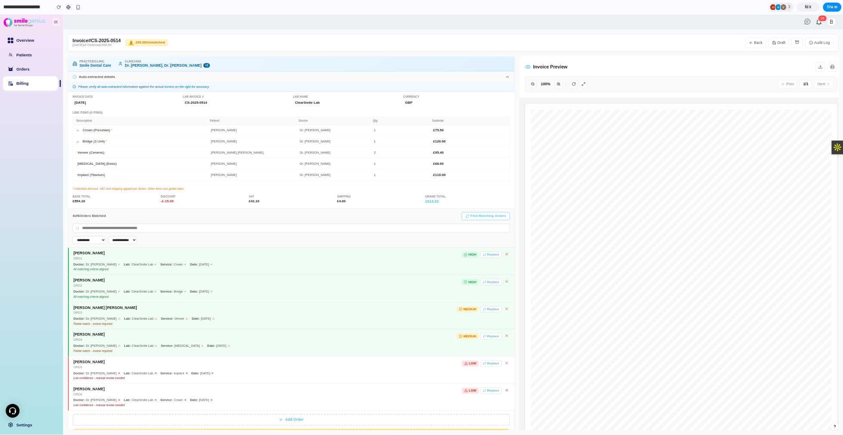
scroll to position [34, 0]
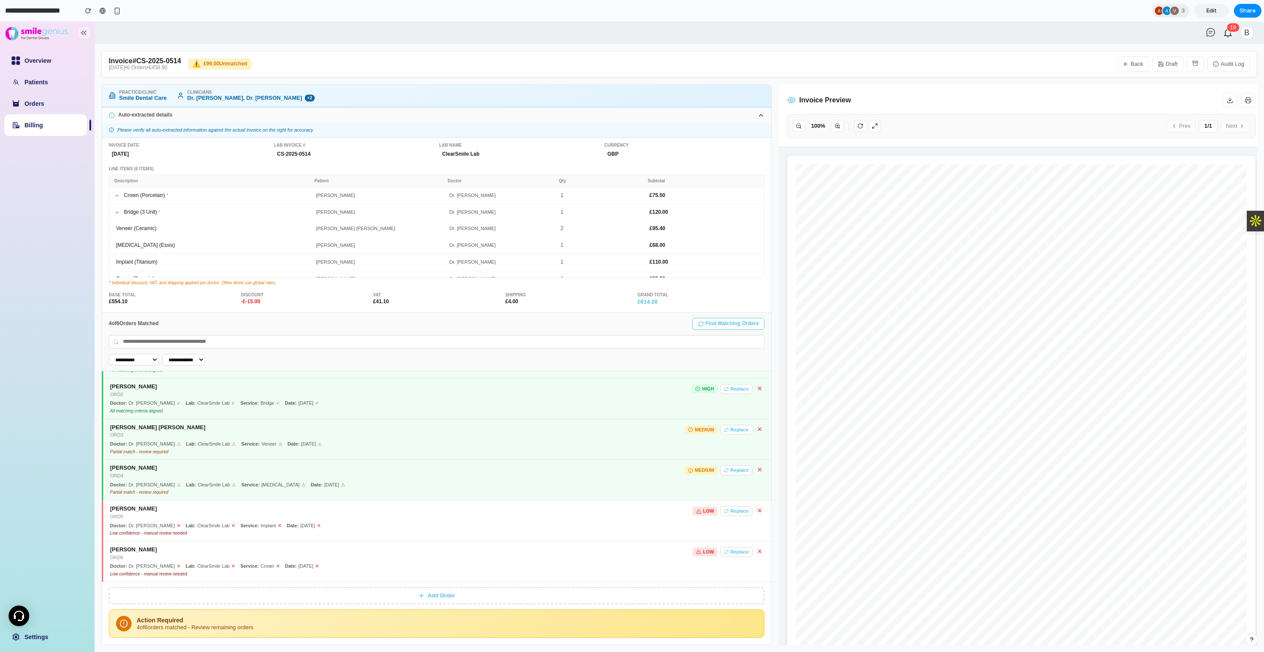
click at [1131, 59] on button "Back" at bounding box center [1132, 63] width 31 height 15
select select "**"
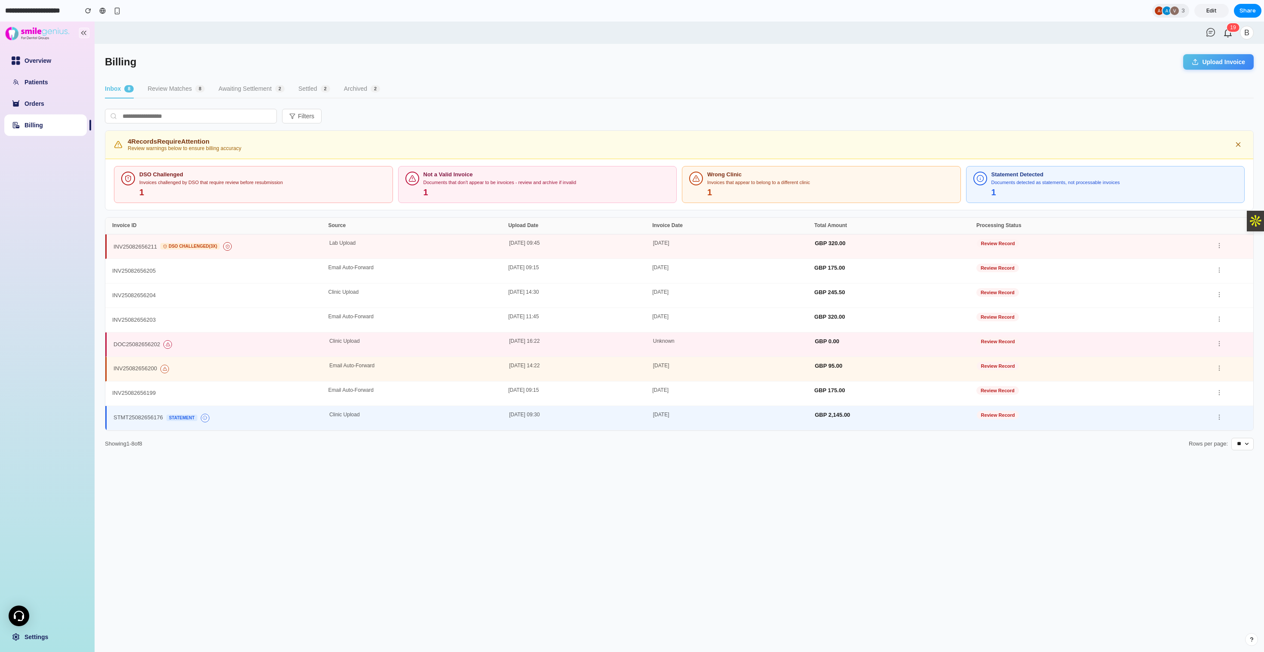
click at [114, 85] on button "Inbox 8" at bounding box center [119, 89] width 29 height 18
click at [137, 293] on div "INV25082656204" at bounding box center [133, 295] width 43 height 6
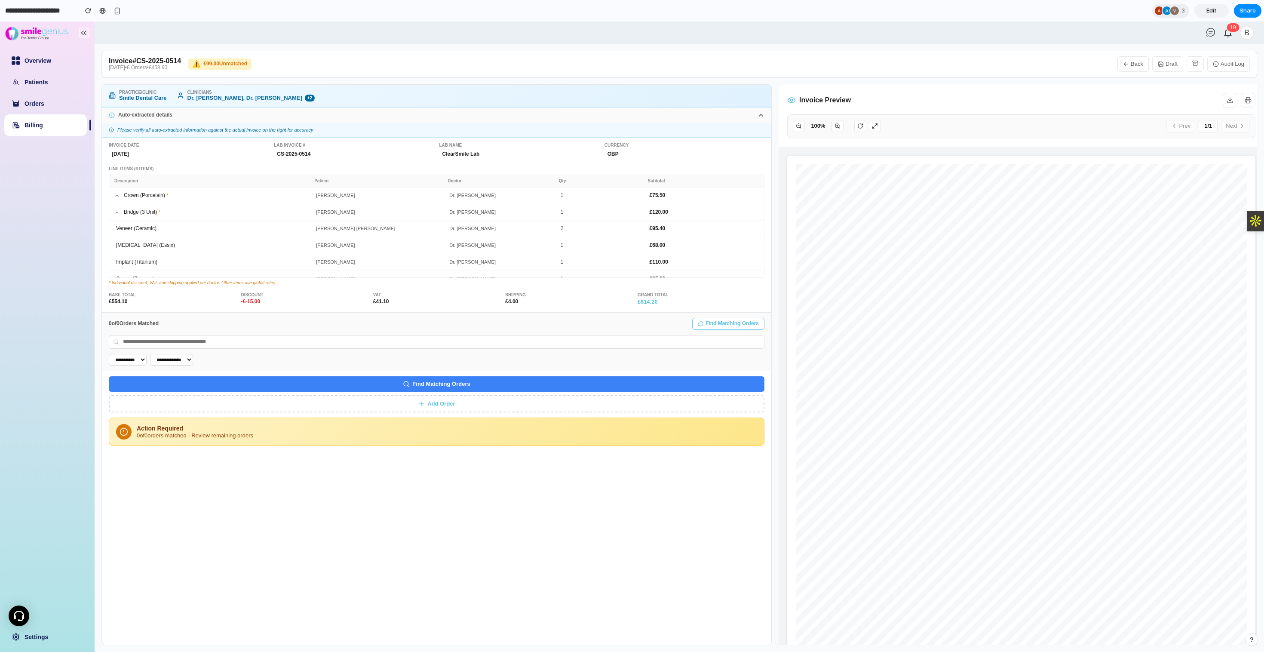
click at [1225, 64] on button "Audit Log" at bounding box center [1228, 63] width 43 height 15
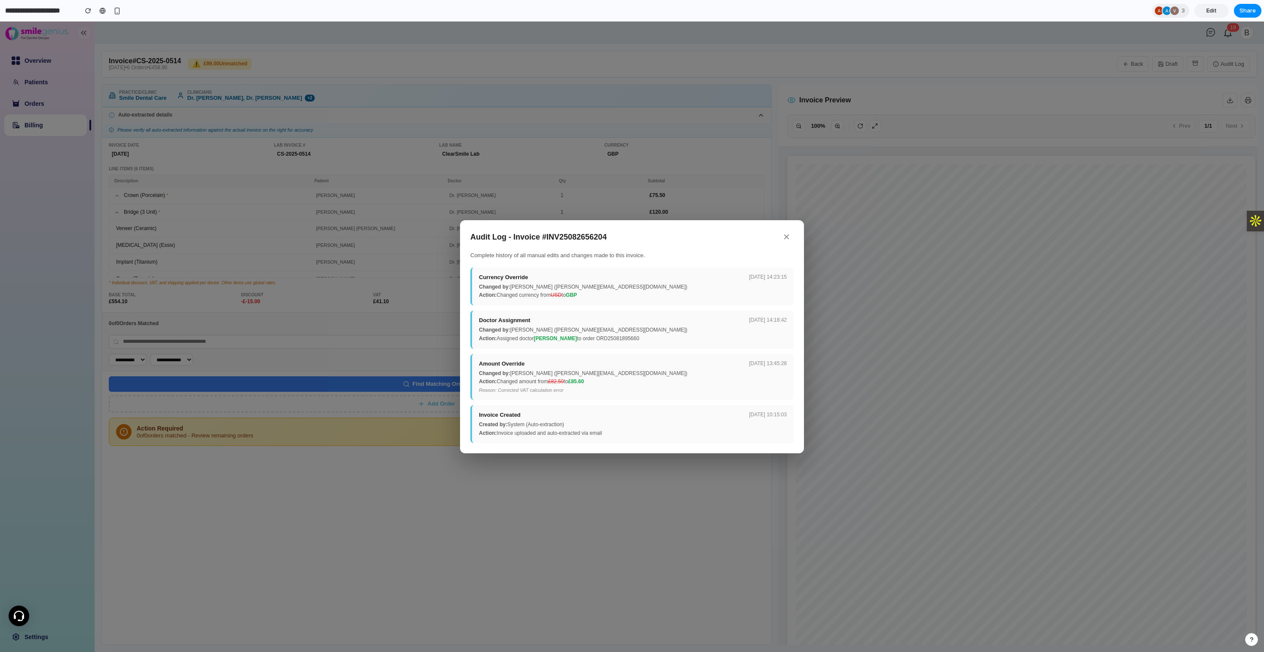
click at [788, 238] on button "✕" at bounding box center [787, 236] width 14 height 13
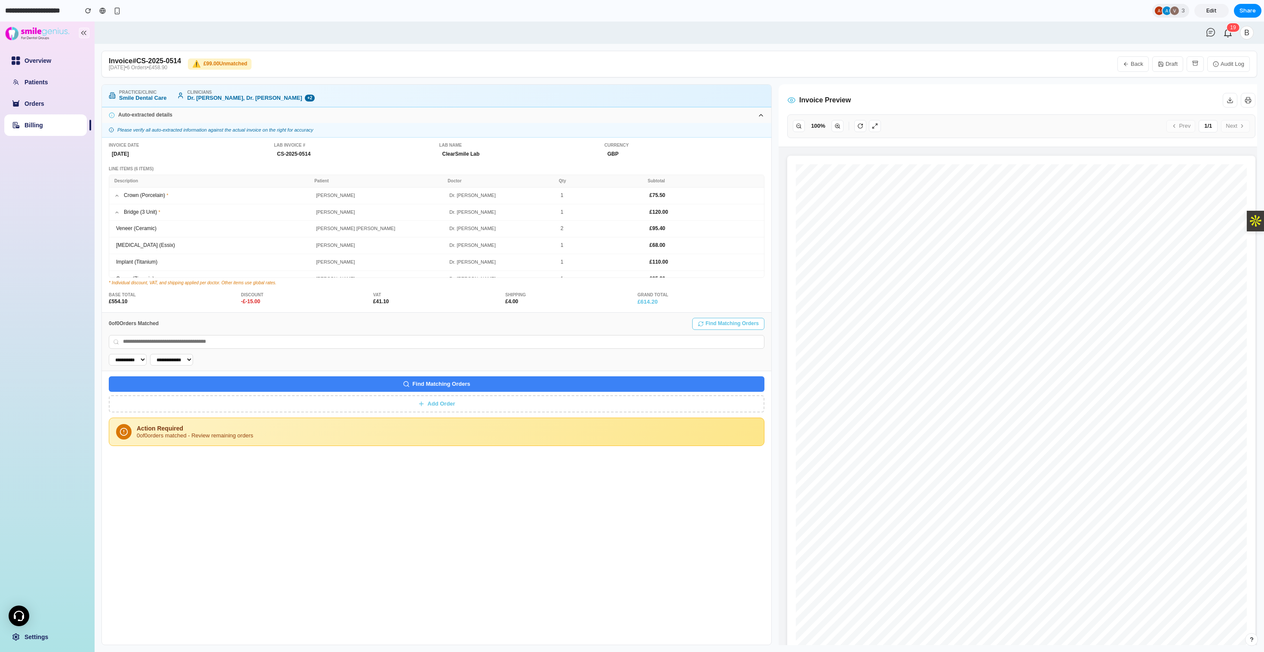
click at [1128, 62] on icon "button" at bounding box center [1126, 64] width 6 height 6
select select "**"
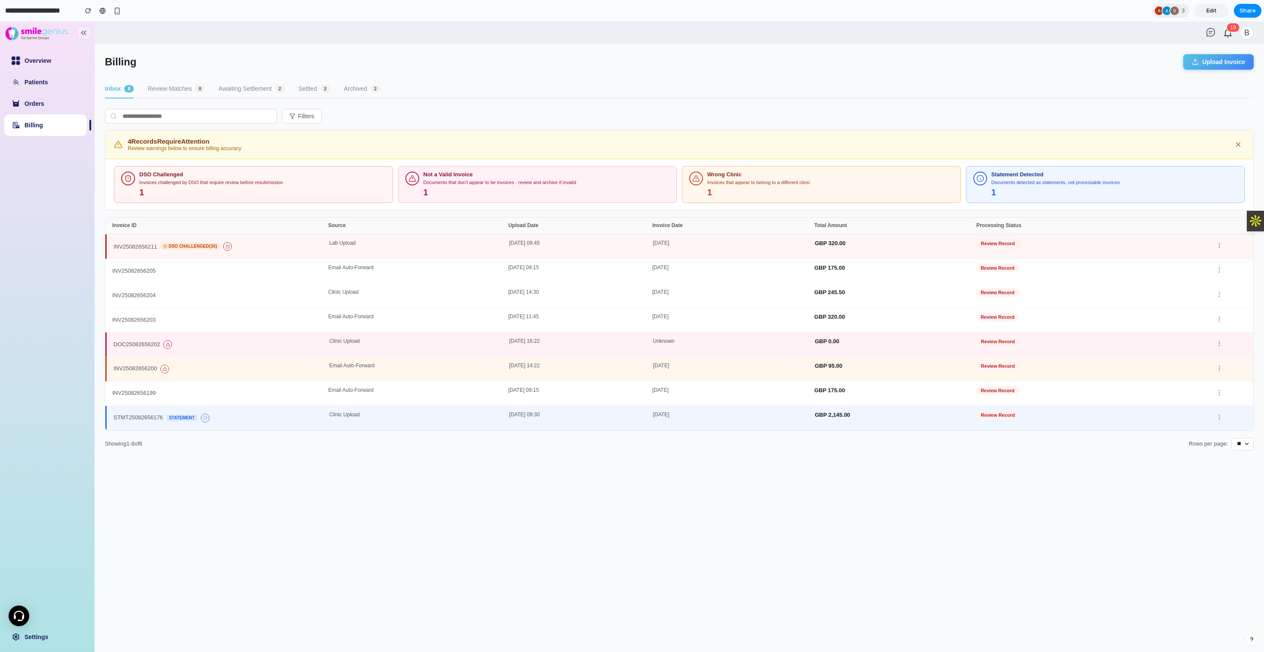
click at [114, 88] on button "Inbox 8" at bounding box center [119, 89] width 29 height 18
click at [148, 275] on div "INV25082656205" at bounding box center [220, 271] width 216 height 12
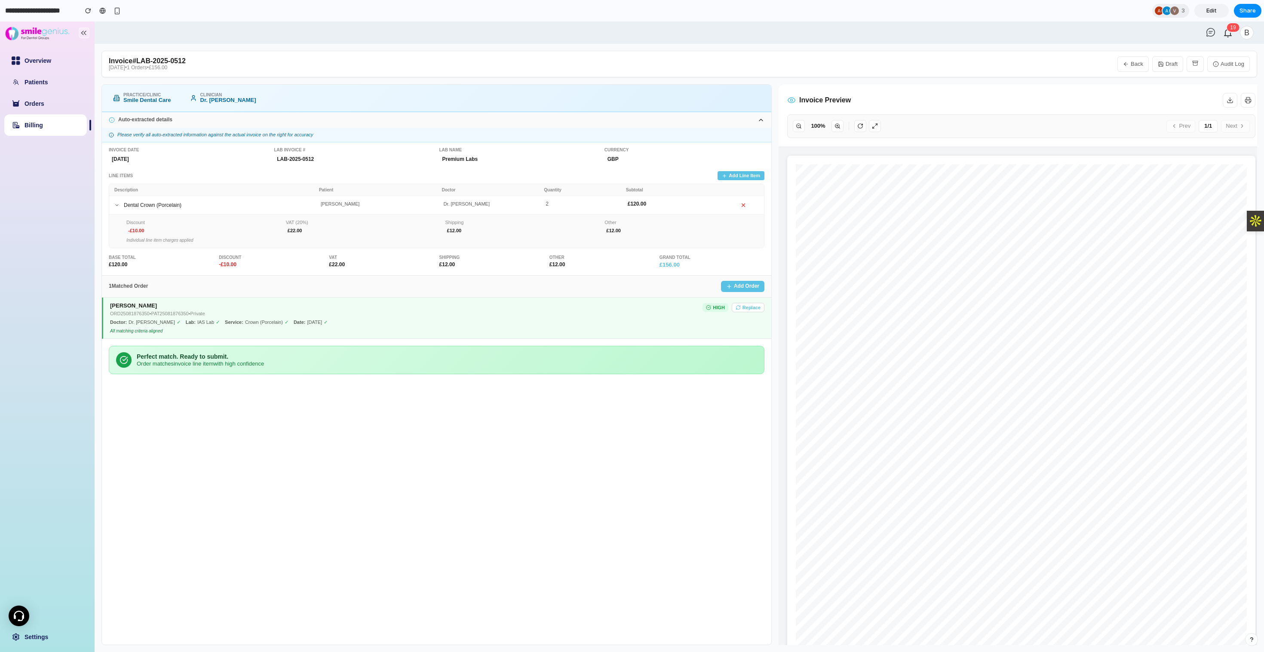
click at [1194, 62] on rect "button" at bounding box center [1195, 61] width 5 height 1
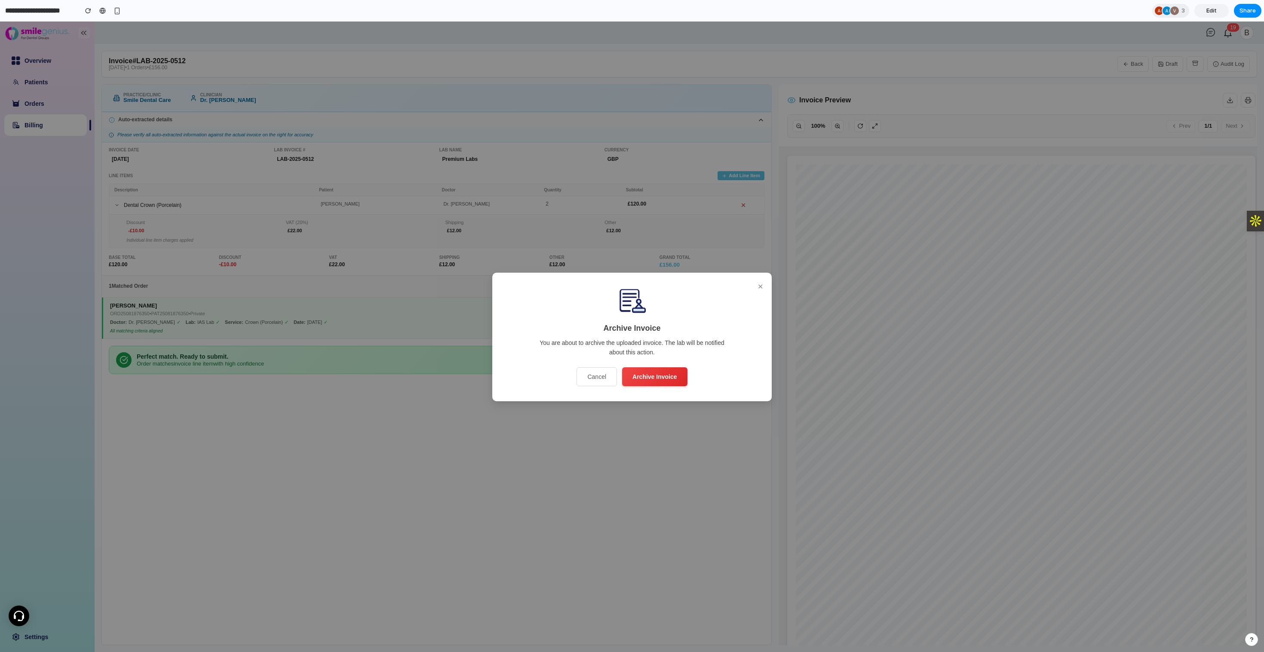
click at [602, 377] on button "Cancel" at bounding box center [597, 376] width 40 height 19
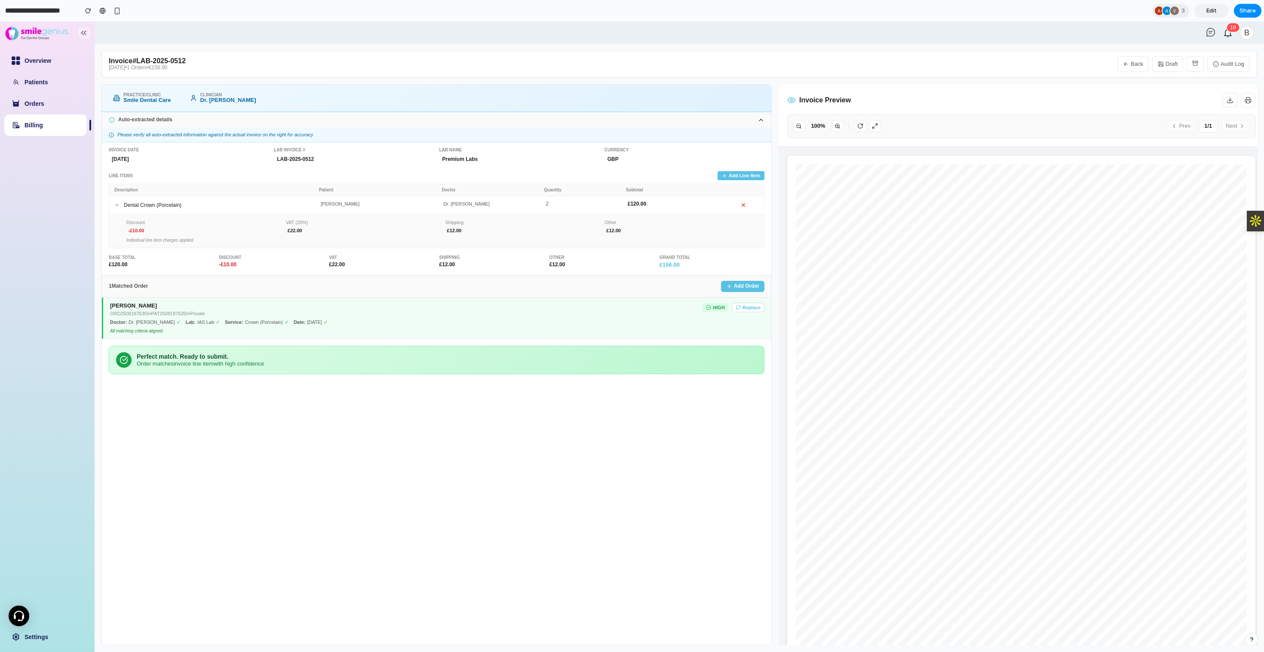
click at [1135, 63] on button "Back" at bounding box center [1132, 63] width 31 height 15
select select "**"
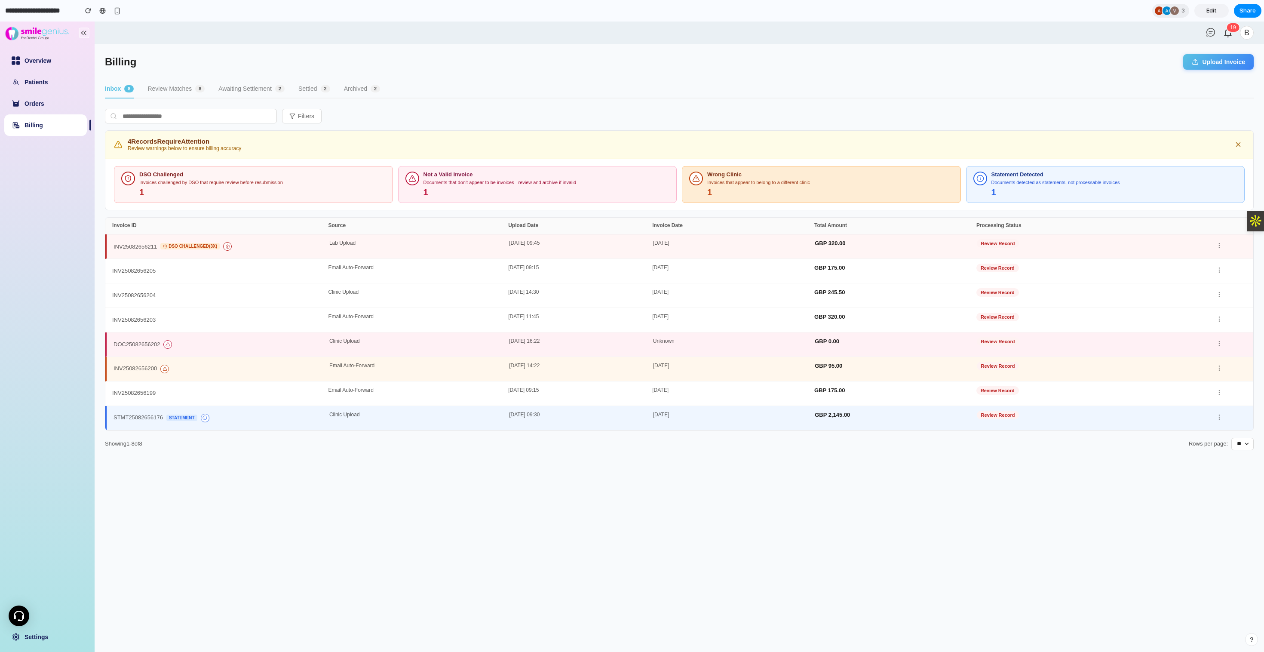
click at [720, 181] on div "Invoices that appear to belong to a different clinic" at bounding box center [830, 183] width 246 height 6
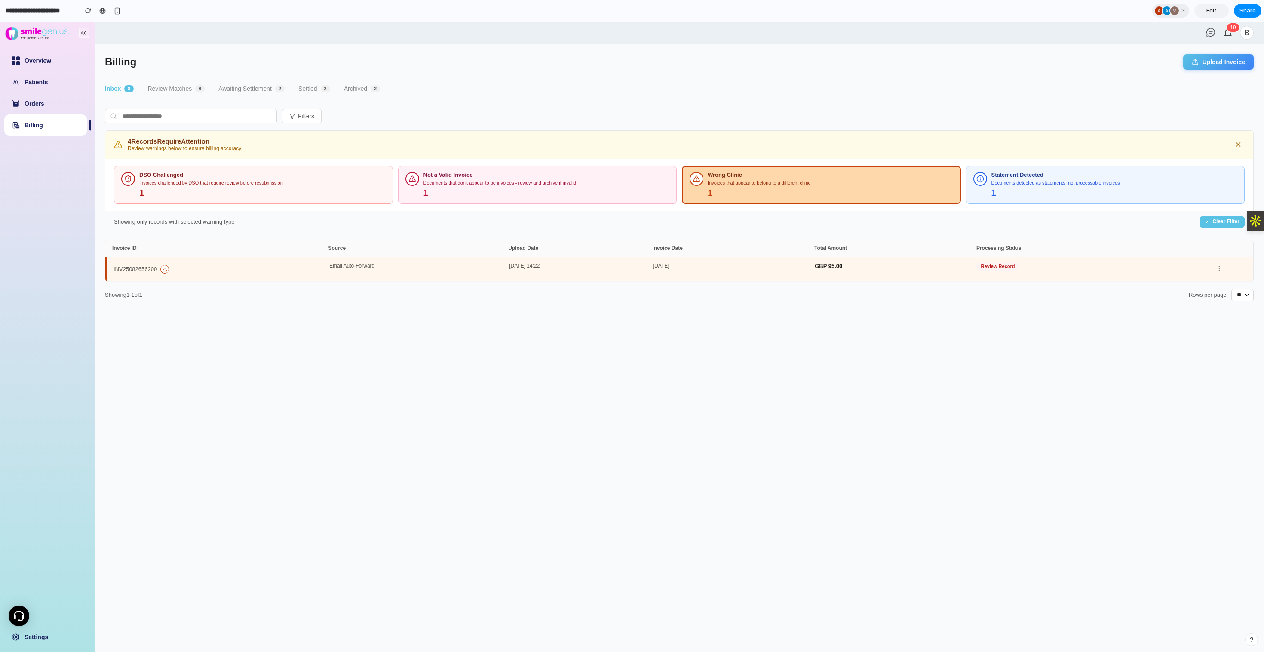
click at [493, 266] on div "Email Auto-Forward" at bounding box center [419, 269] width 180 height 12
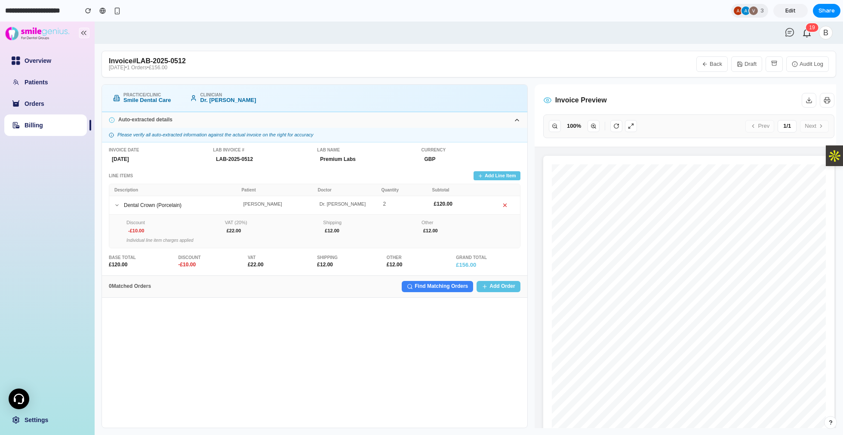
click at [32, 128] on link "Billing" at bounding box center [34, 125] width 18 height 7
select select "**"
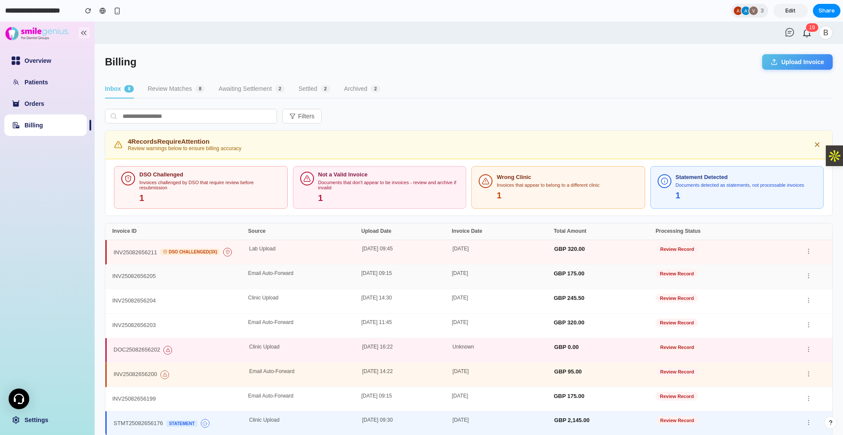
click at [137, 274] on div "INV25082656205" at bounding box center [133, 276] width 43 height 6
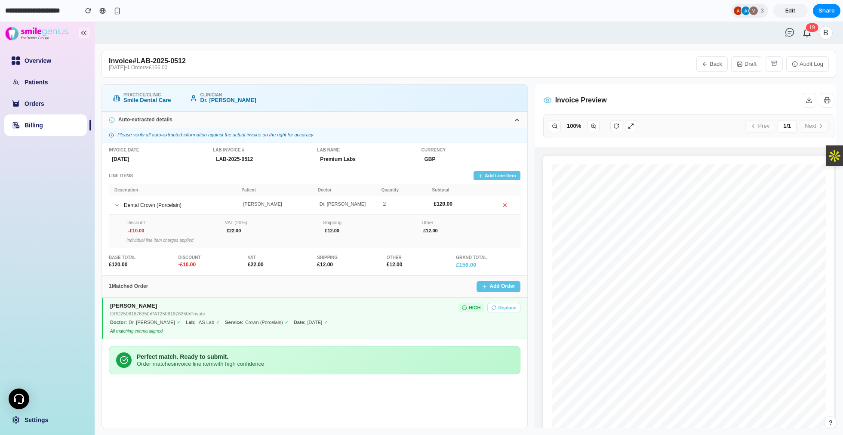
click at [715, 58] on button "Back" at bounding box center [711, 63] width 31 height 15
select select "**"
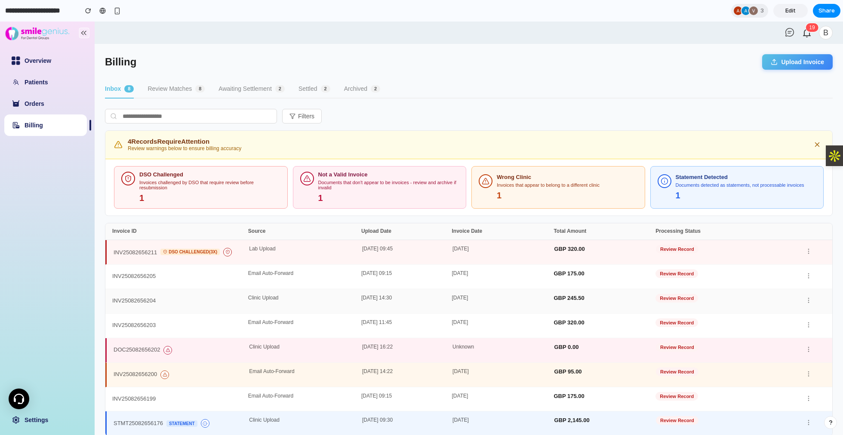
click at [144, 298] on div "INV25082656204" at bounding box center [133, 301] width 43 height 6
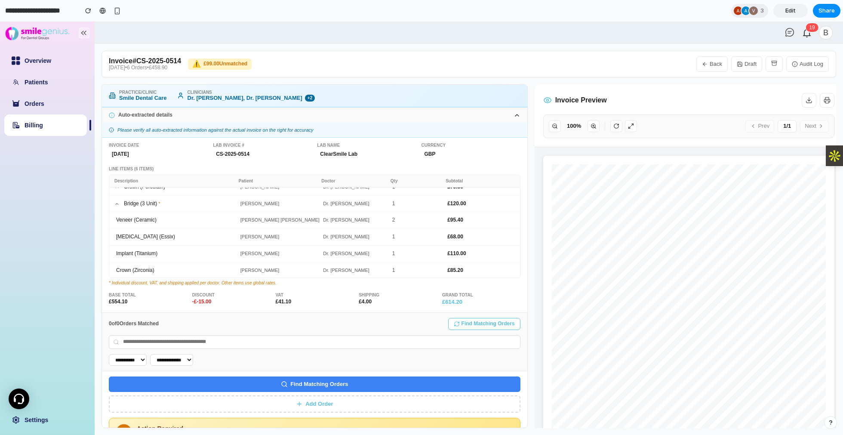
scroll to position [0, 0]
